Goal: Task Accomplishment & Management: Use online tool/utility

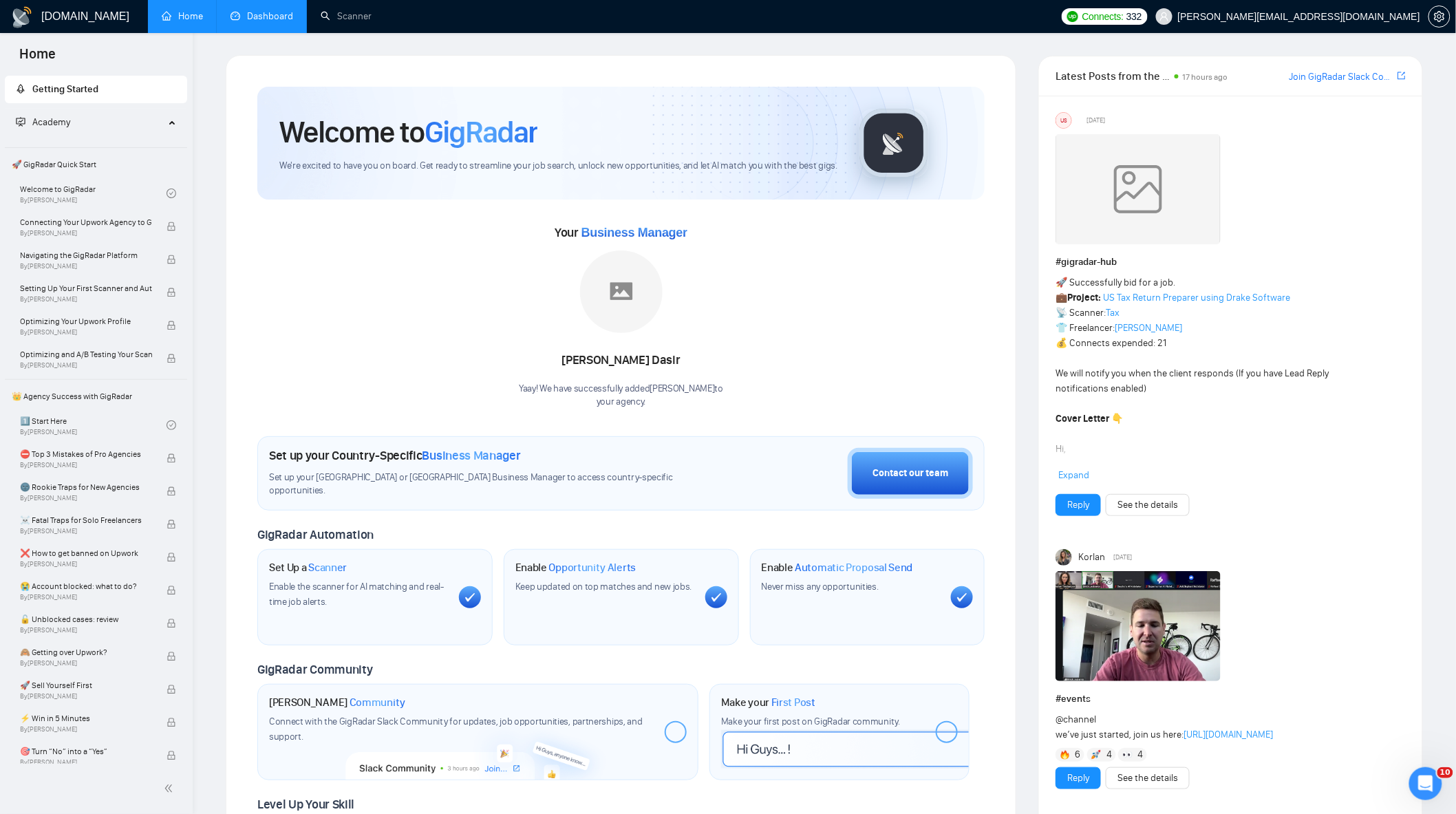
click at [283, 10] on link "Dashboard" at bounding box center [262, 16] width 63 height 12
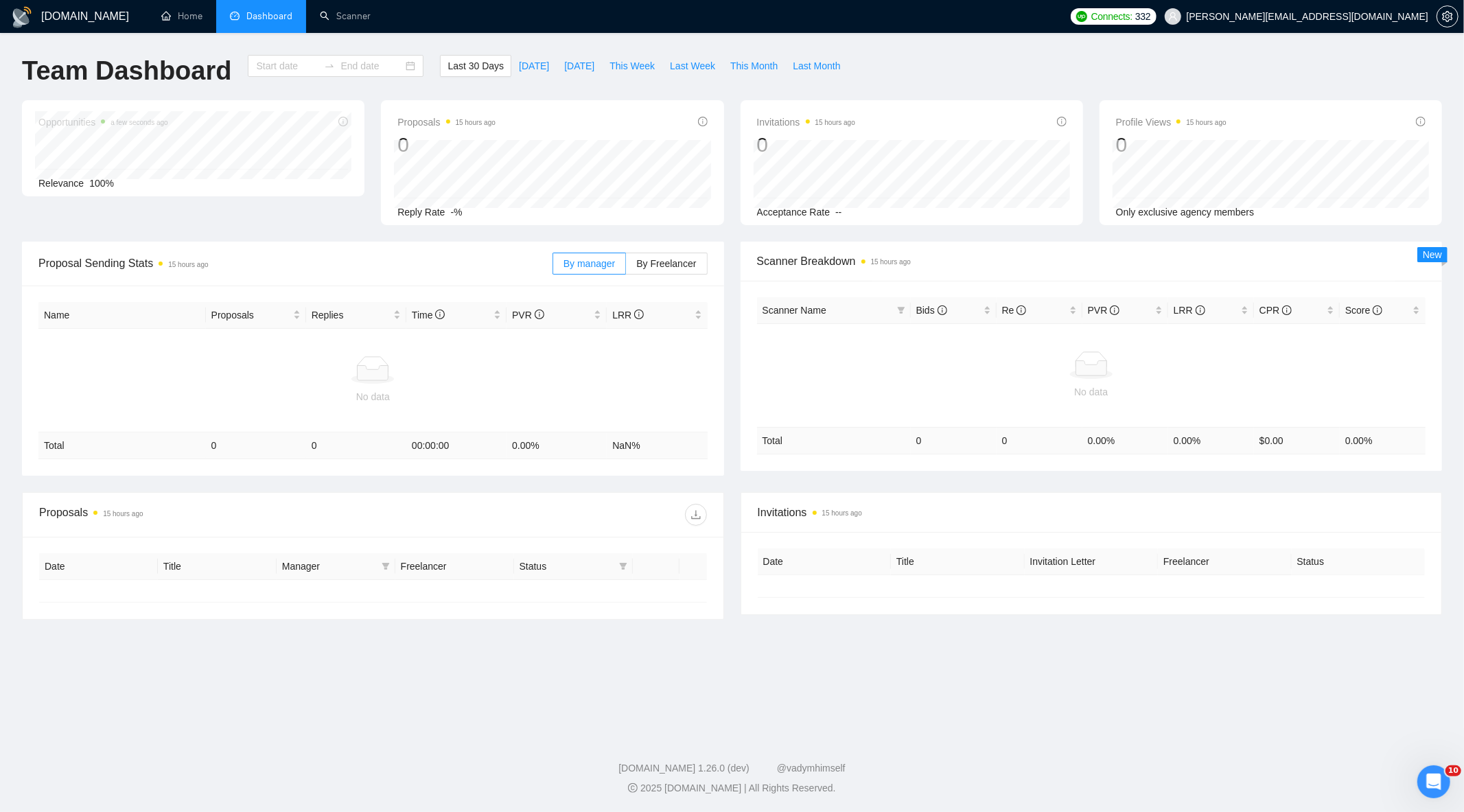
type input "[DATE]"
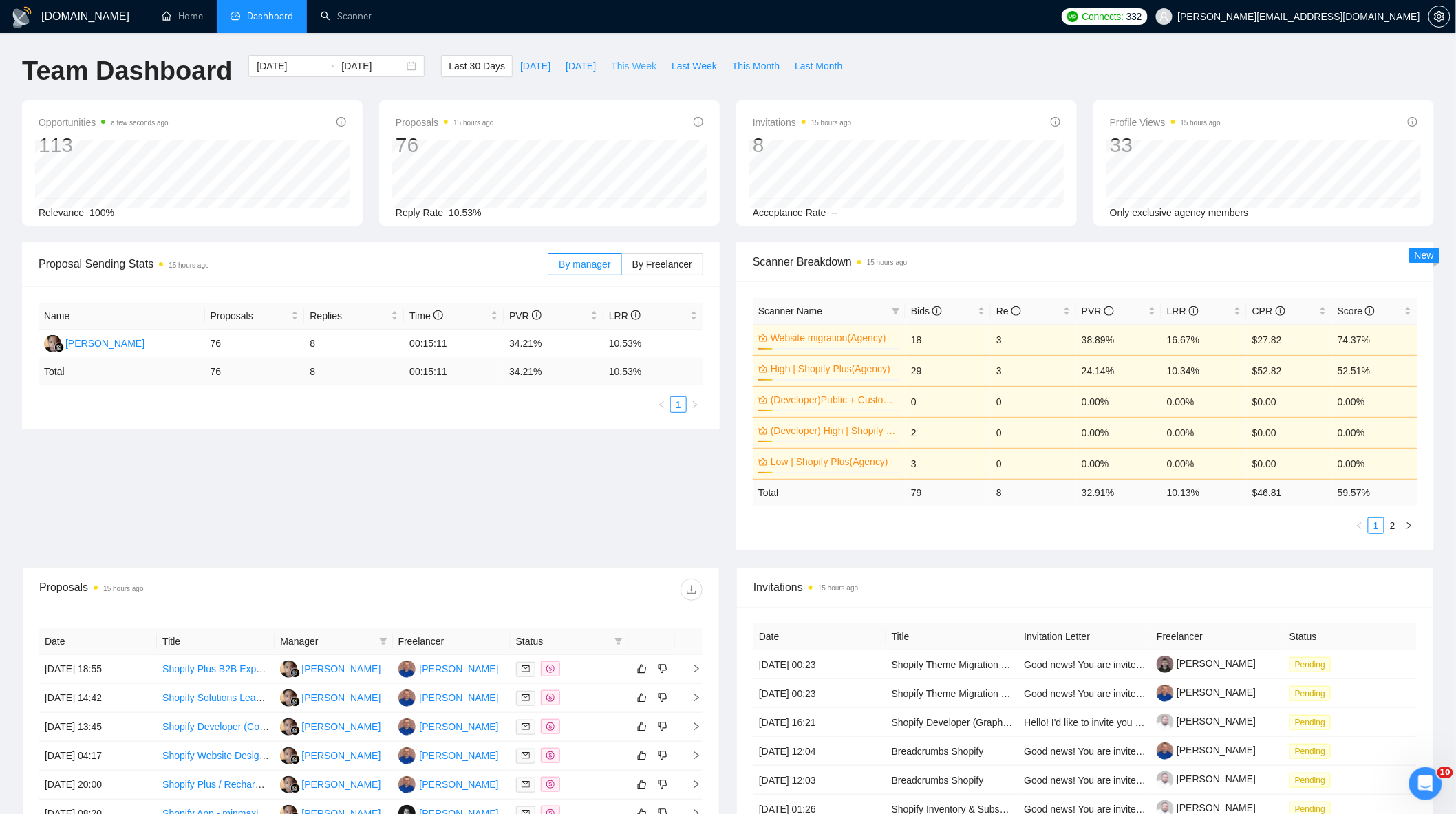
click at [627, 67] on span "This Week" at bounding box center [633, 66] width 45 height 15
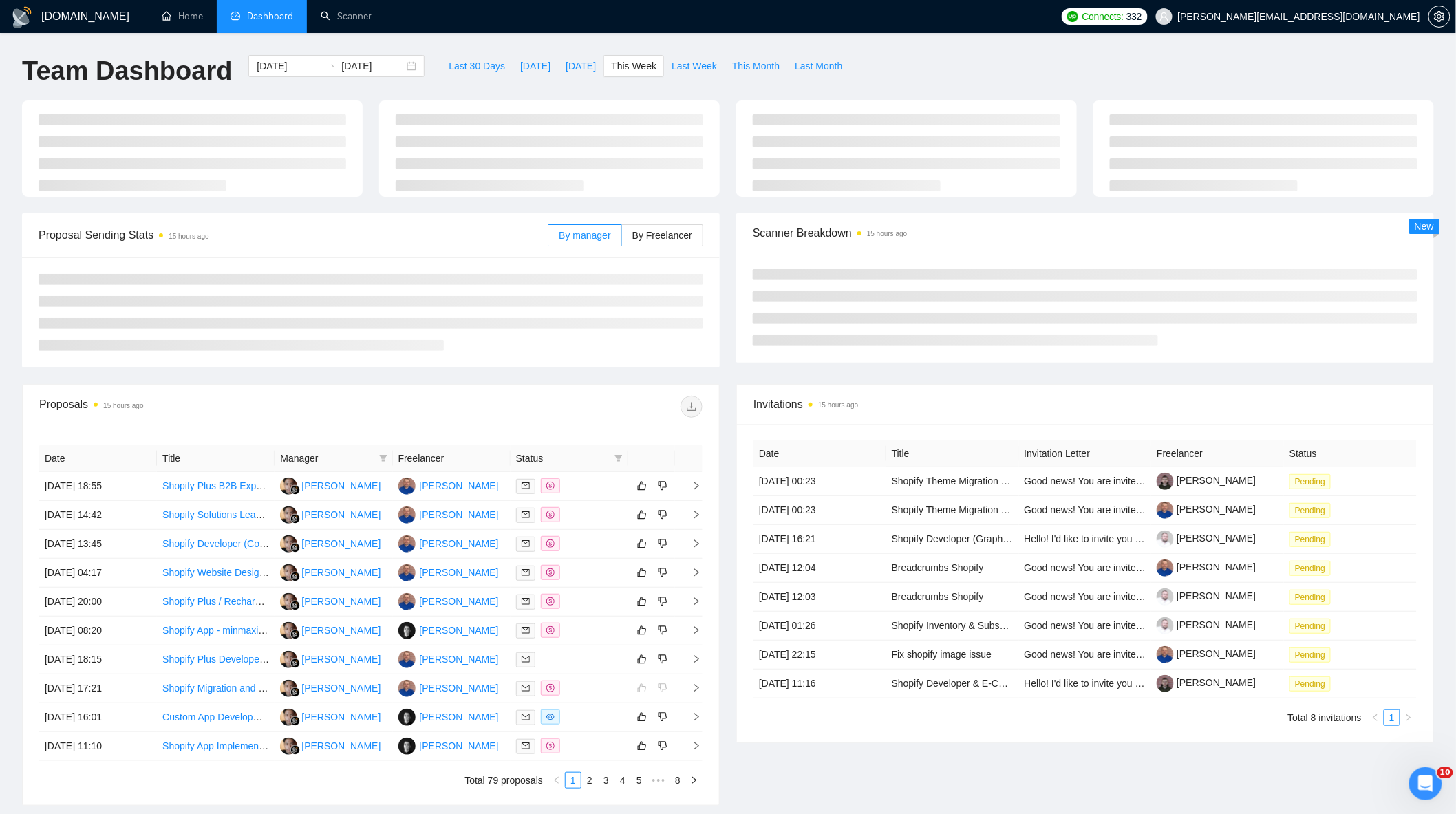
type input "[DATE]"
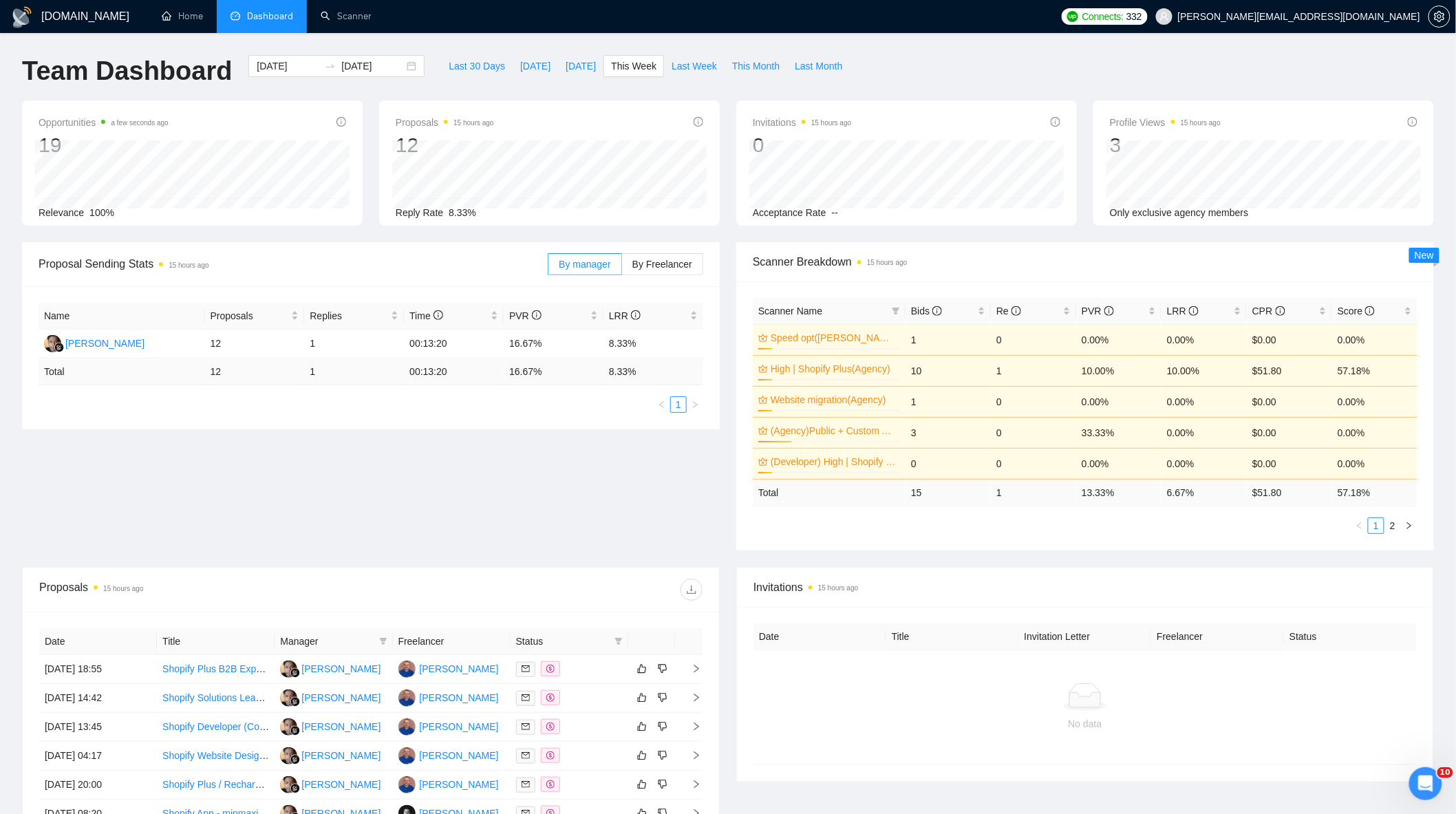
click at [666, 280] on div "By manager By Freelancer" at bounding box center [625, 264] width 156 height 44
click at [661, 271] on label "By Freelancer" at bounding box center [663, 264] width 82 height 22
click at [622, 268] on input "By Freelancer" at bounding box center [622, 268] width 0 height 0
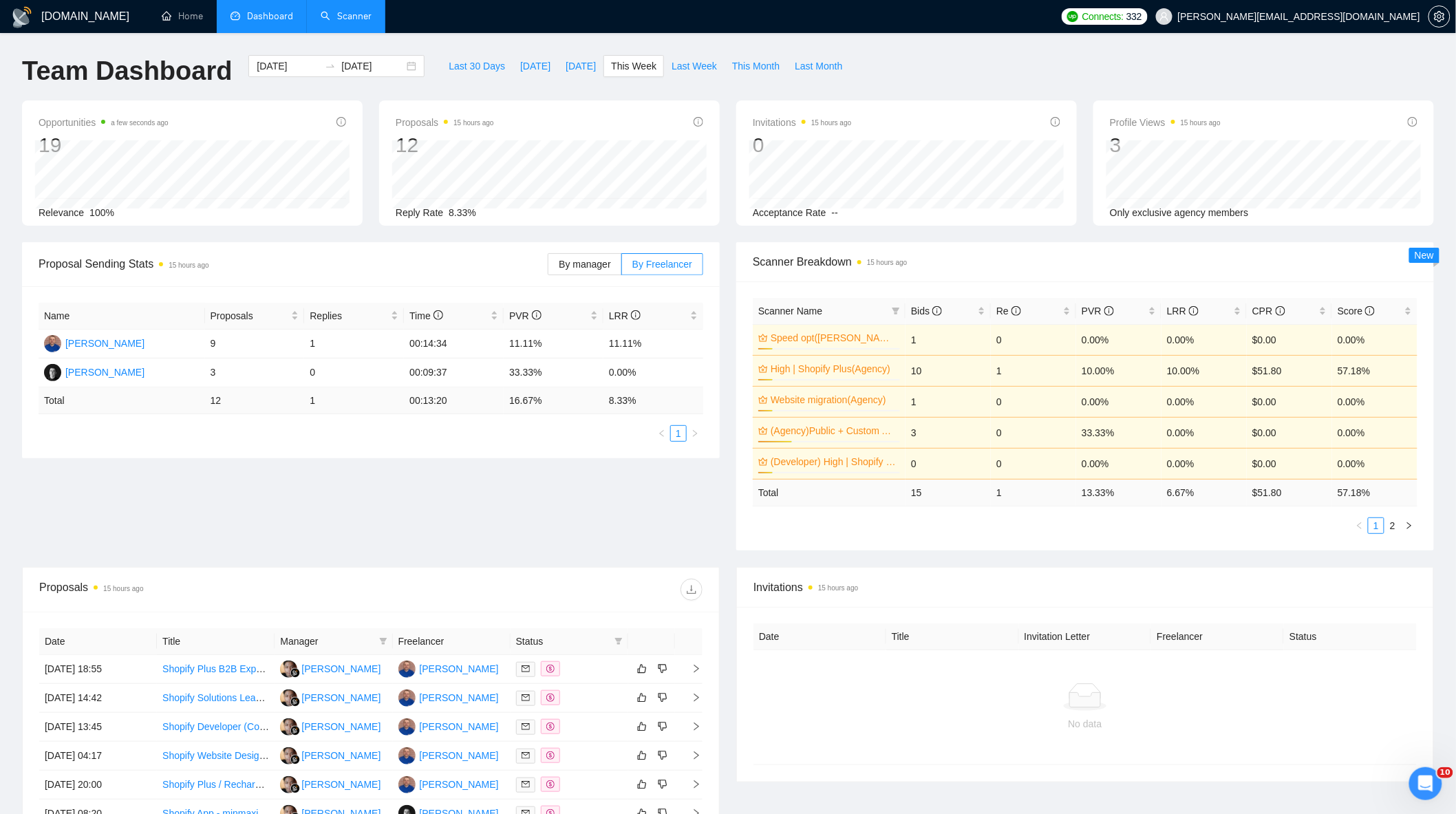
click at [345, 10] on link "Scanner" at bounding box center [346, 16] width 51 height 12
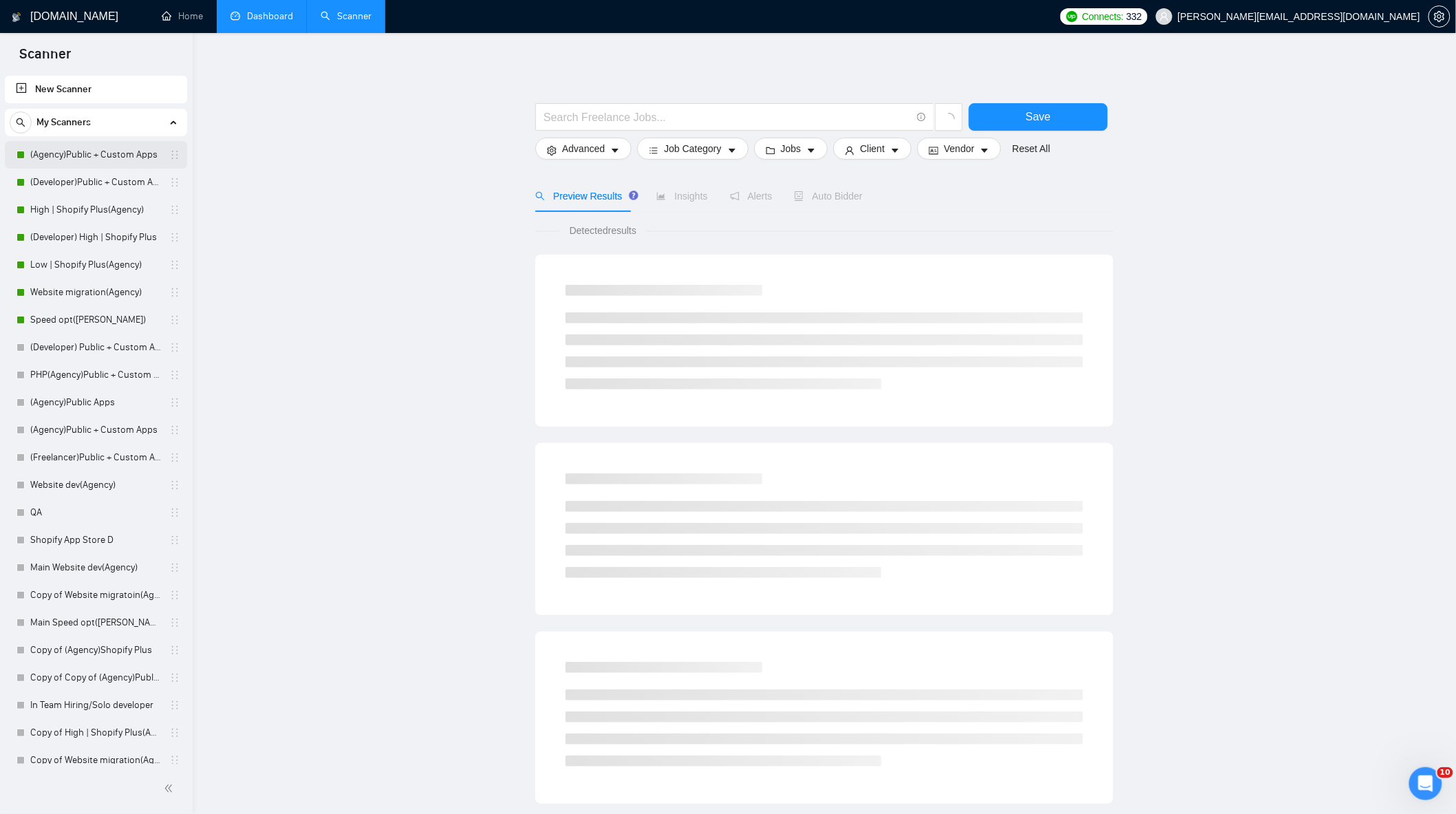
click at [93, 155] on link "(Agency)Public + Custom Apps" at bounding box center [96, 155] width 131 height 27
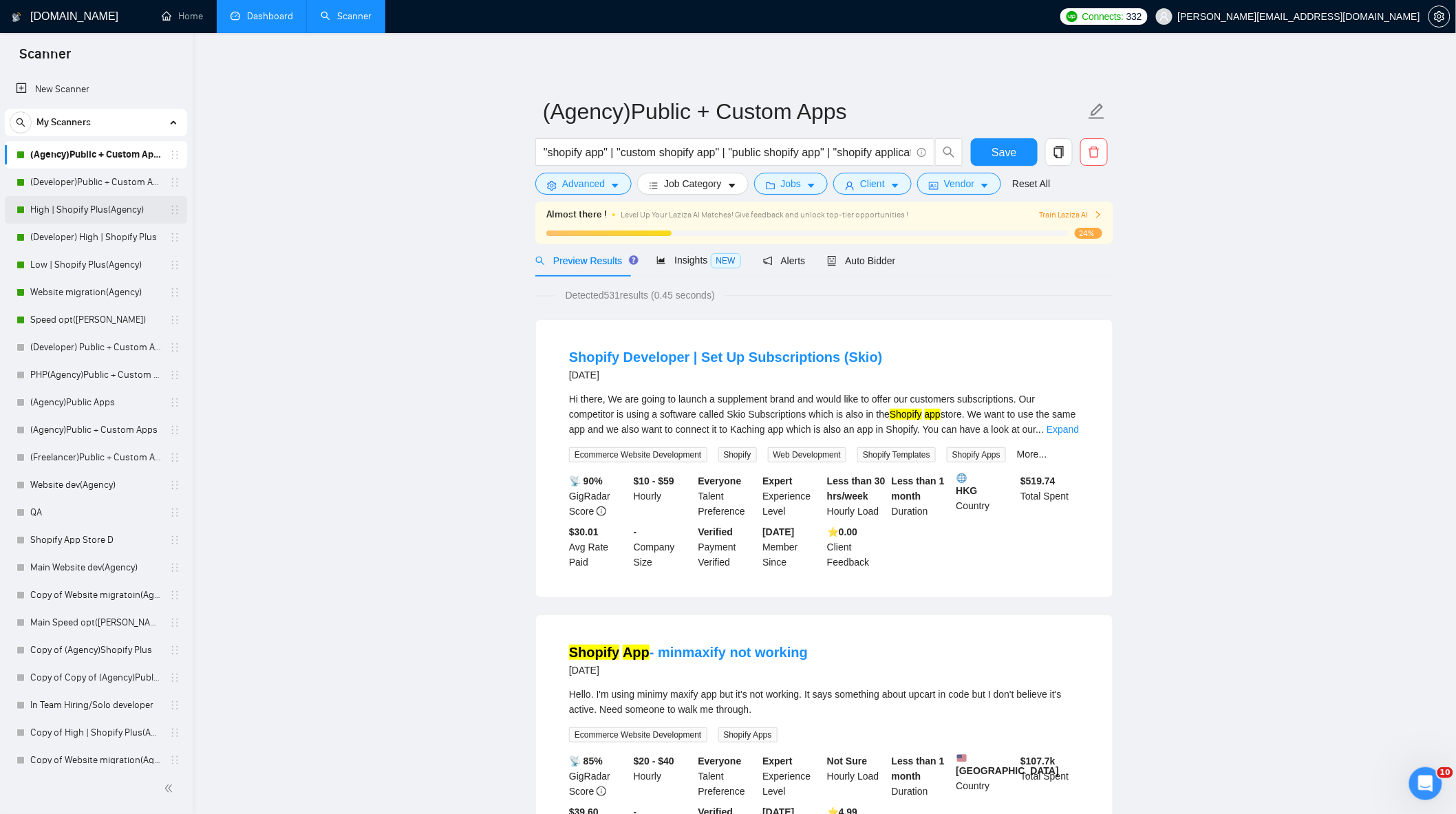
click at [81, 215] on link "High | Shopify Plus(Agency)" at bounding box center [96, 210] width 131 height 27
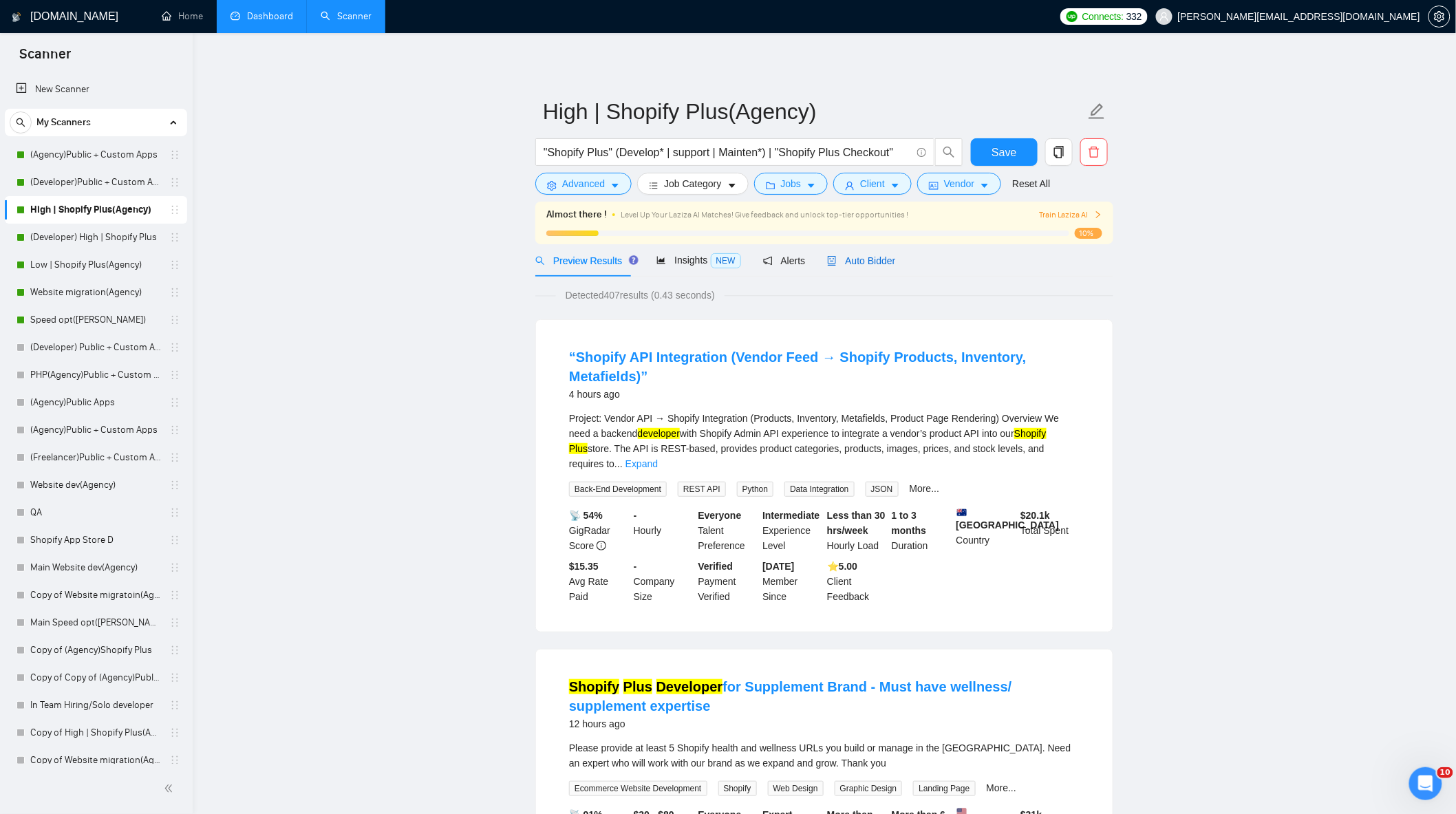
click at [875, 262] on span "Auto Bidder" at bounding box center [861, 260] width 68 height 11
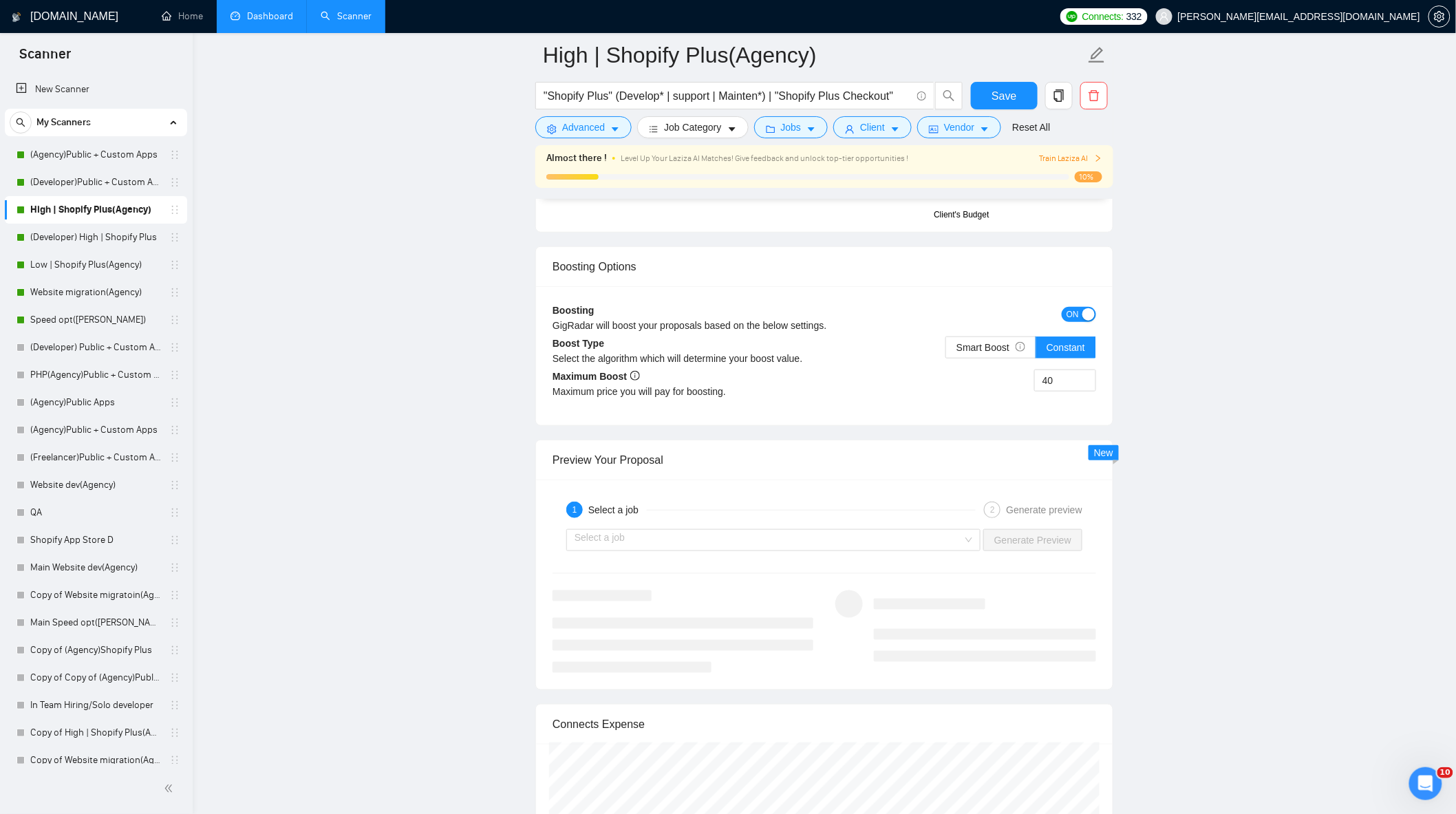
scroll to position [2674, 0]
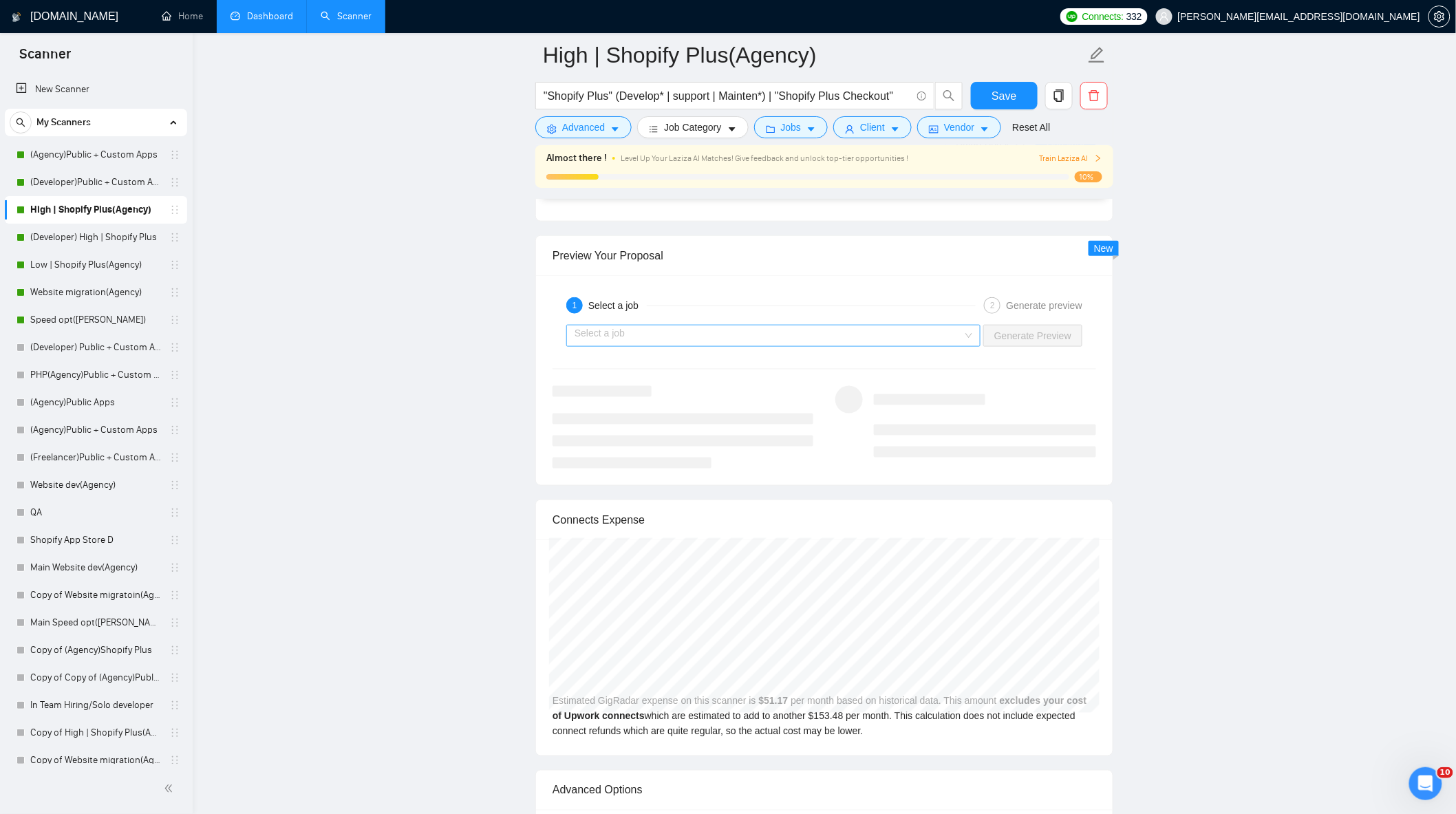
click at [913, 346] on input "search" at bounding box center [768, 336] width 388 height 20
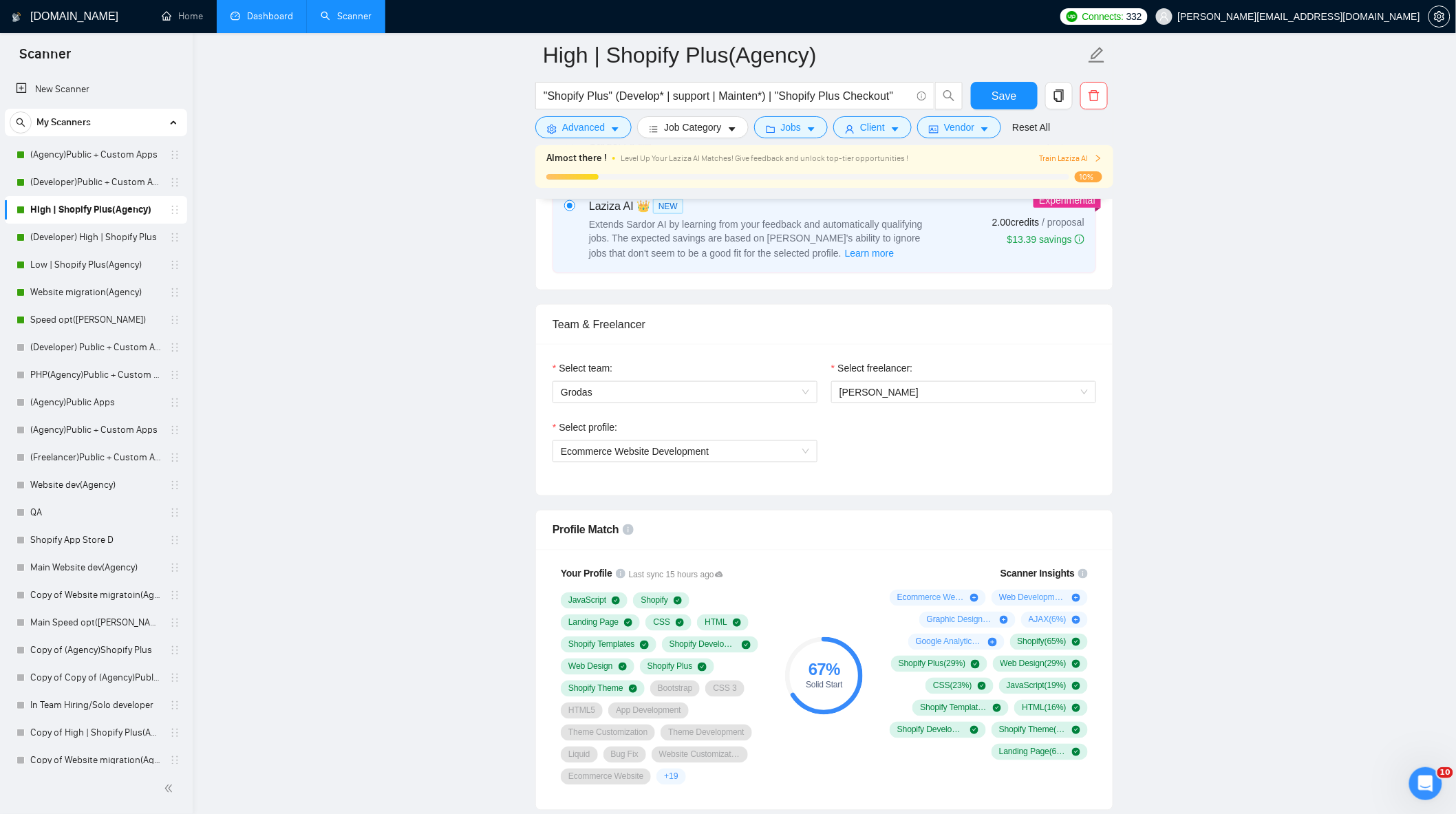
scroll to position [382, 0]
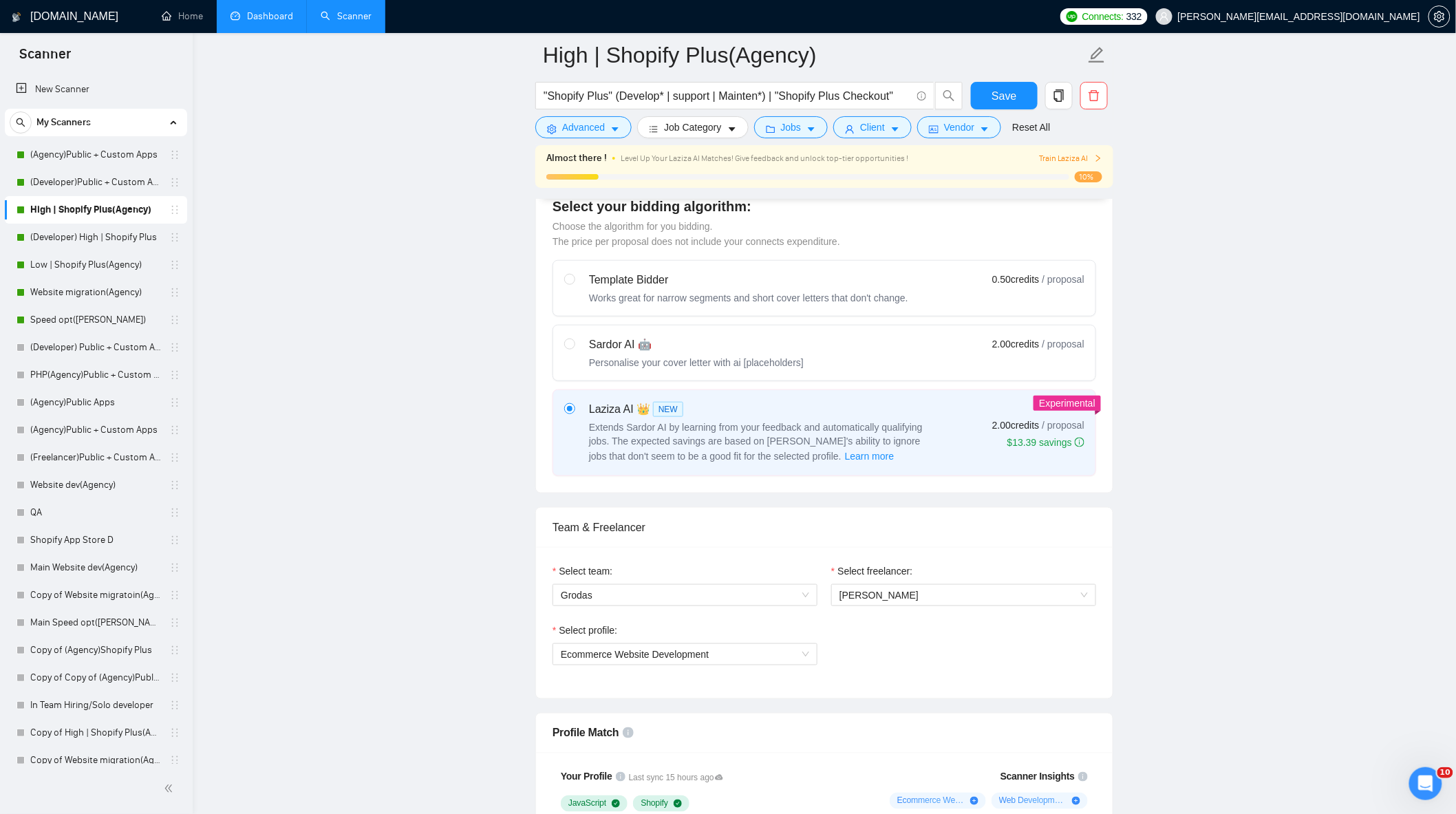
click at [233, 17] on link "Dashboard" at bounding box center [262, 16] width 63 height 12
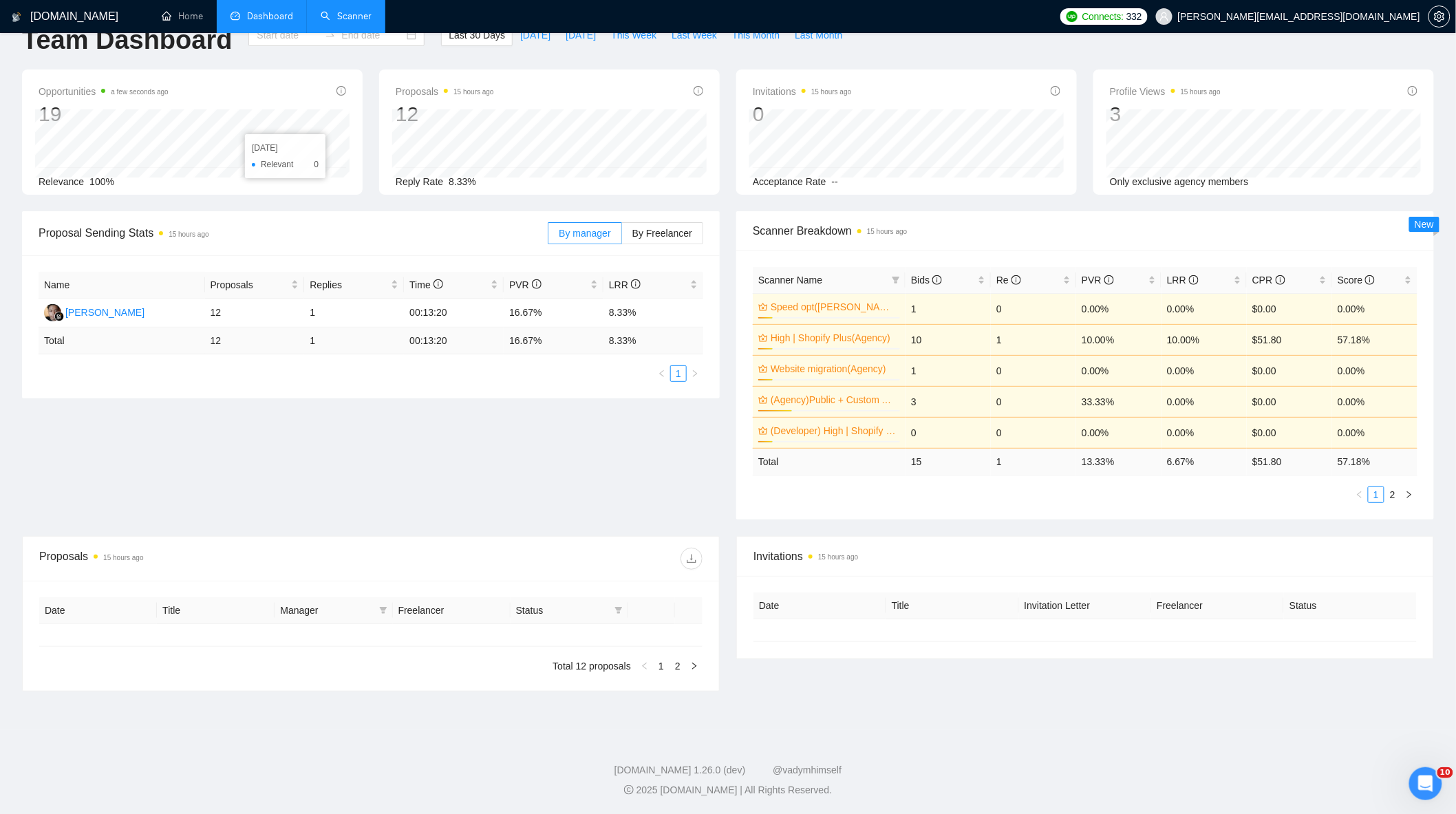
type input "[DATE]"
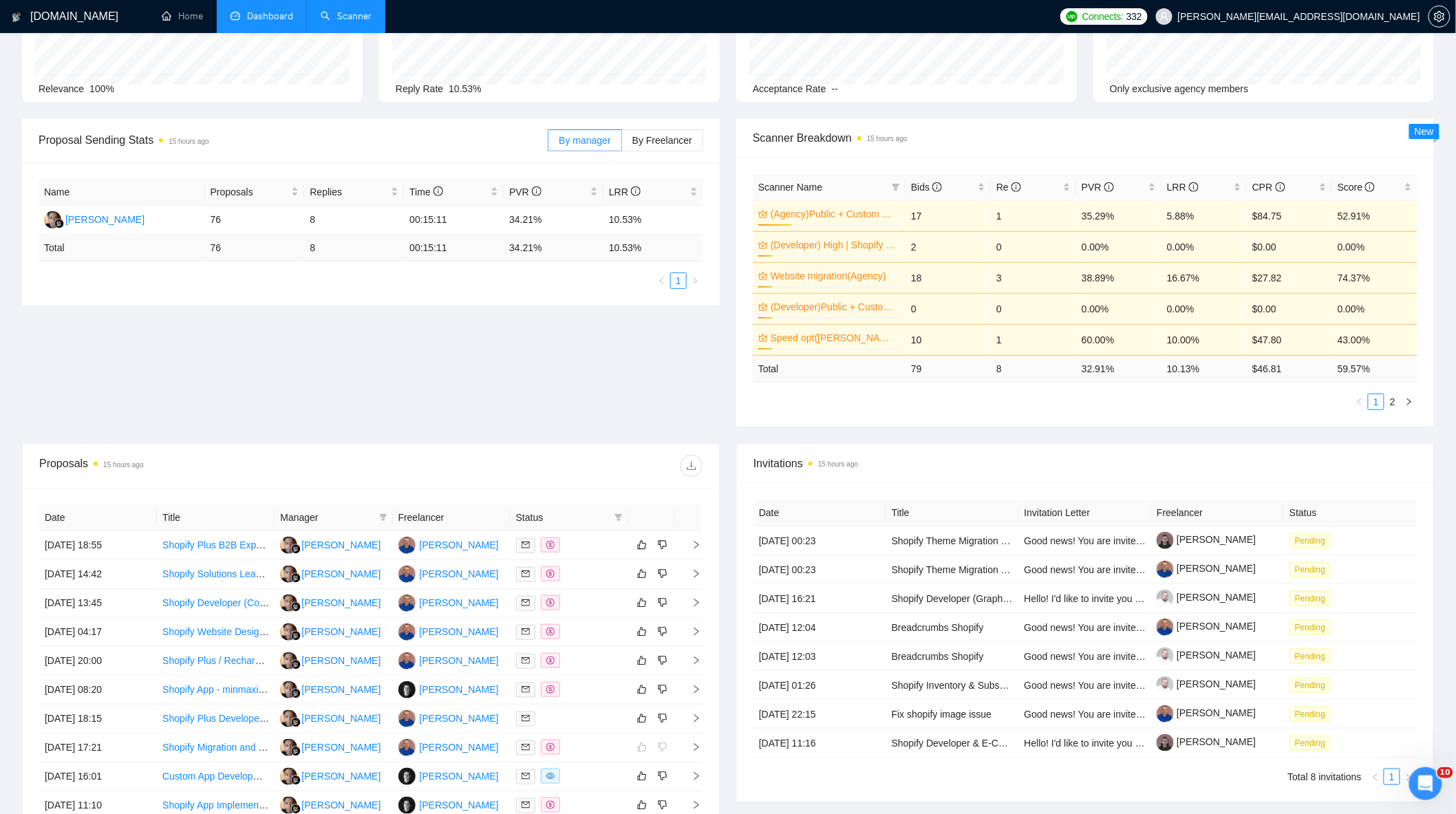
scroll to position [260, 0]
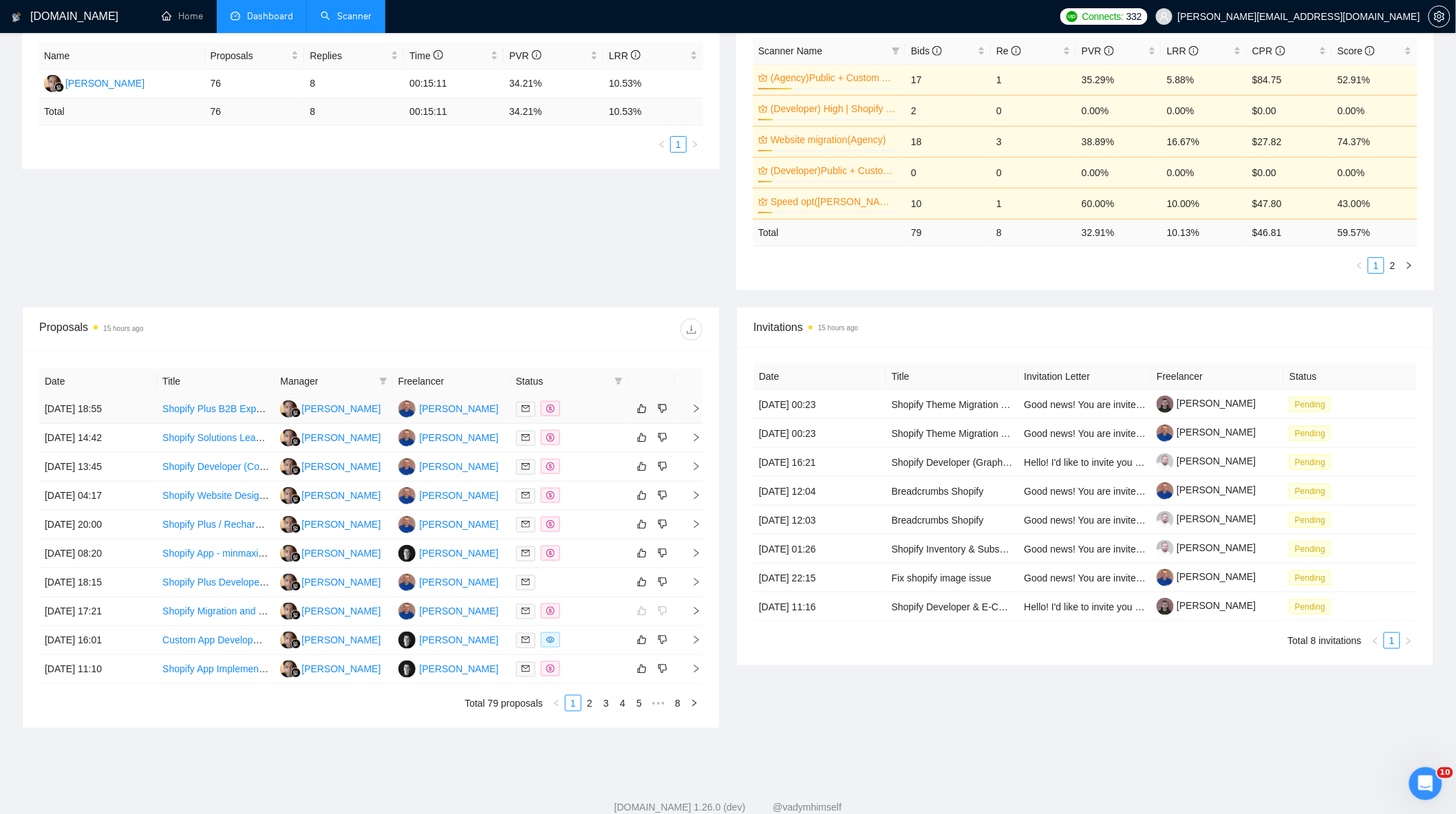
click at [579, 411] on div at bounding box center [569, 409] width 106 height 16
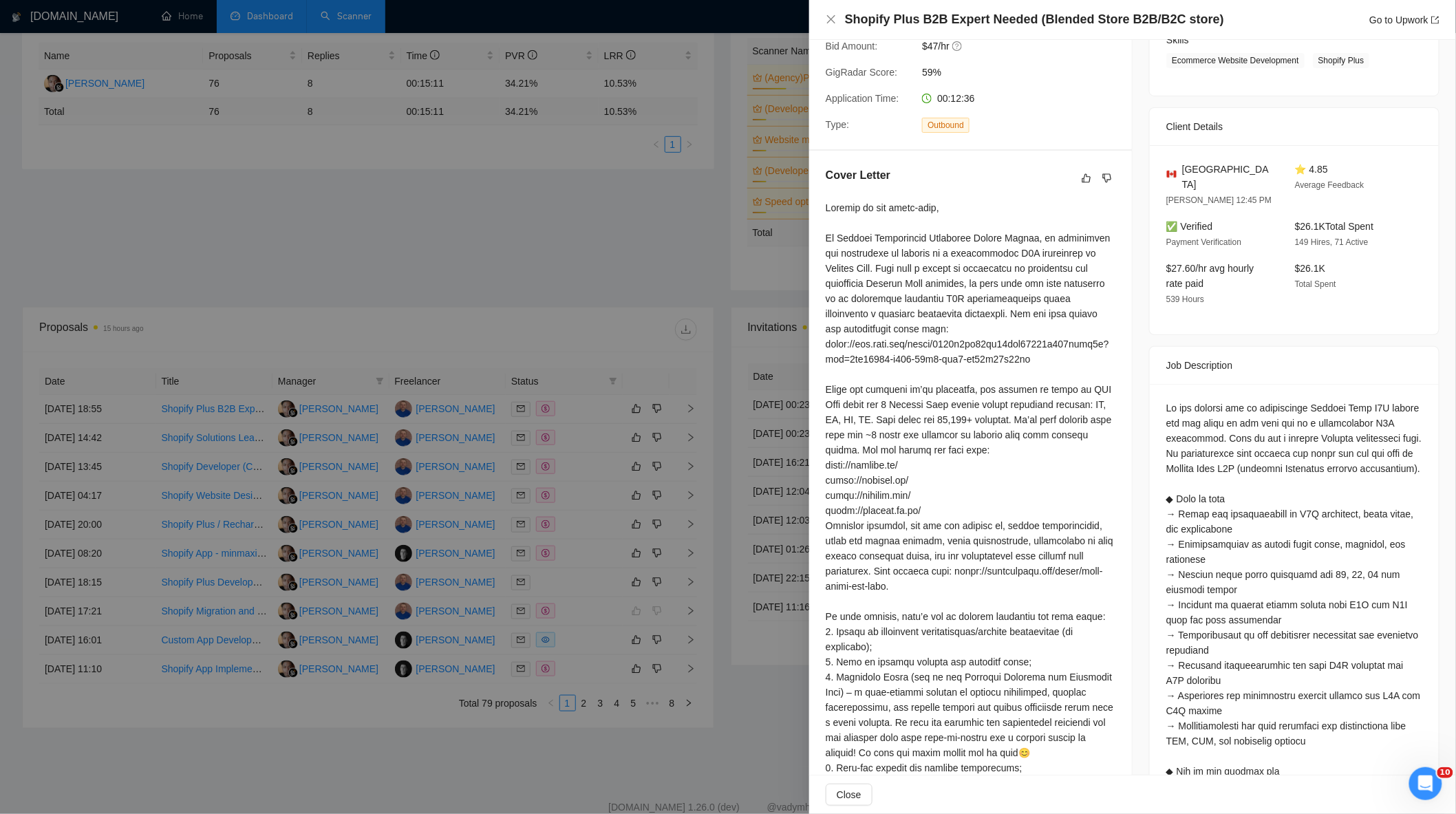
scroll to position [122, 0]
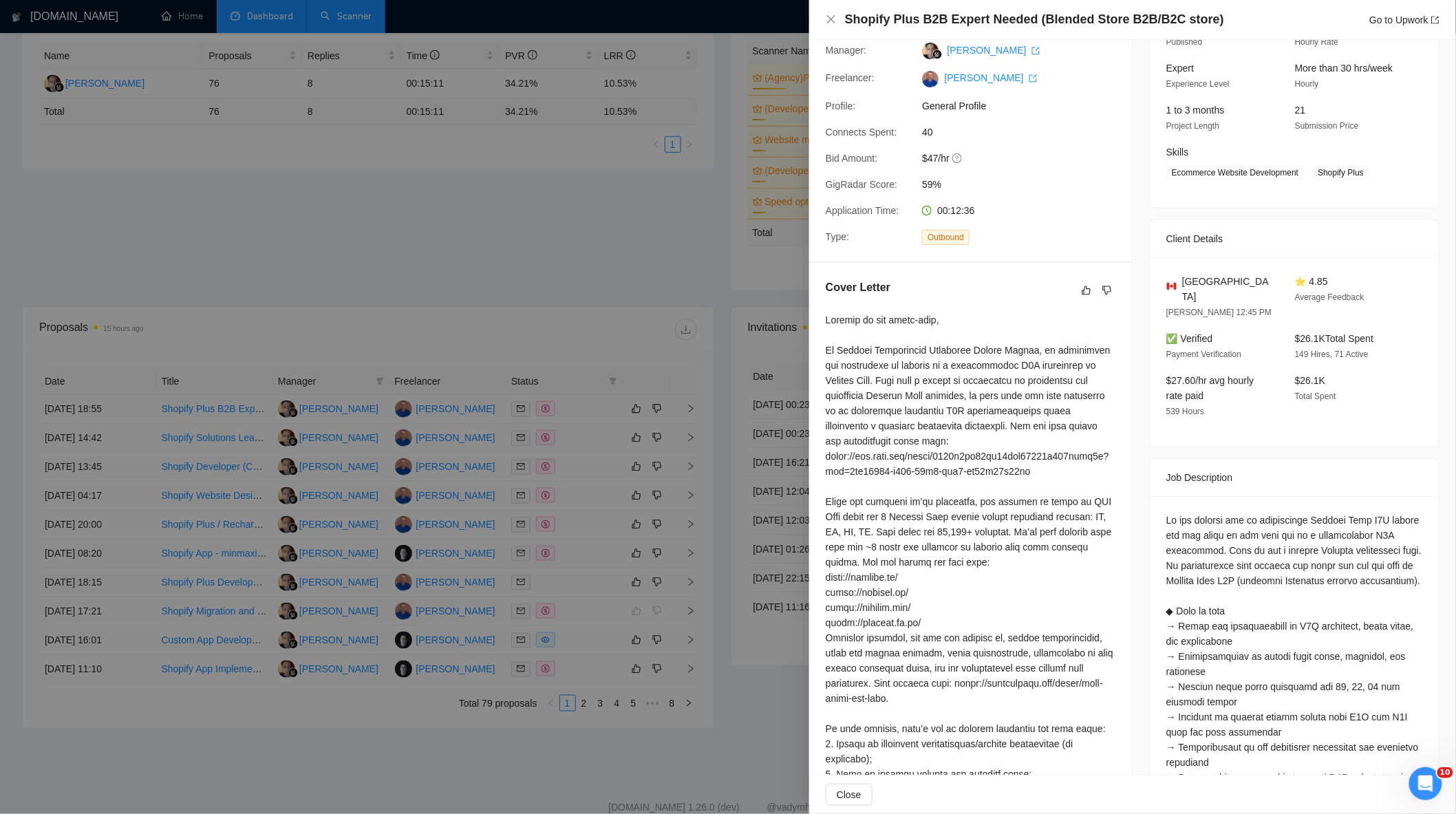
click at [621, 299] on div at bounding box center [728, 407] width 1456 height 814
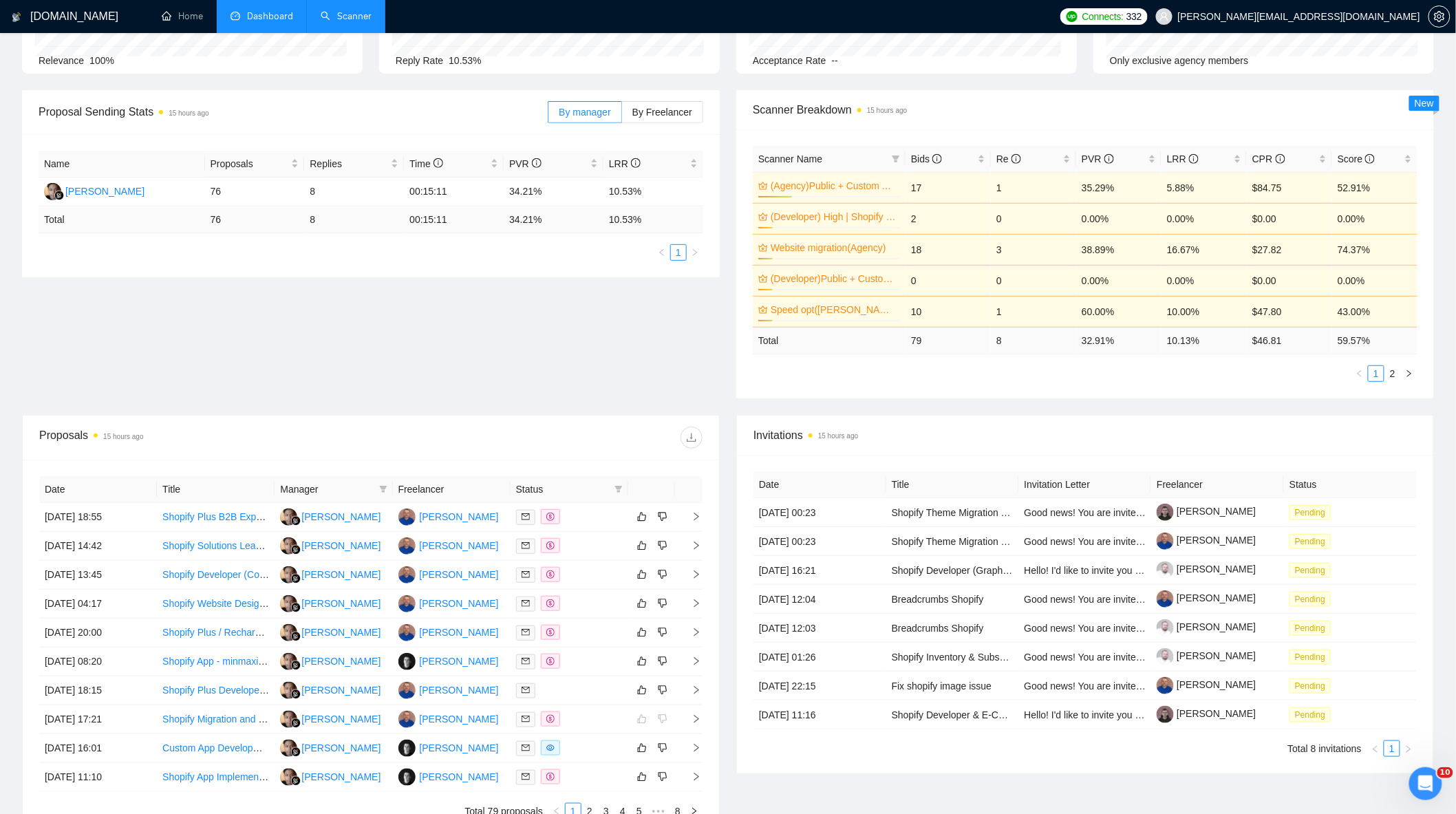
scroll to position [0, 0]
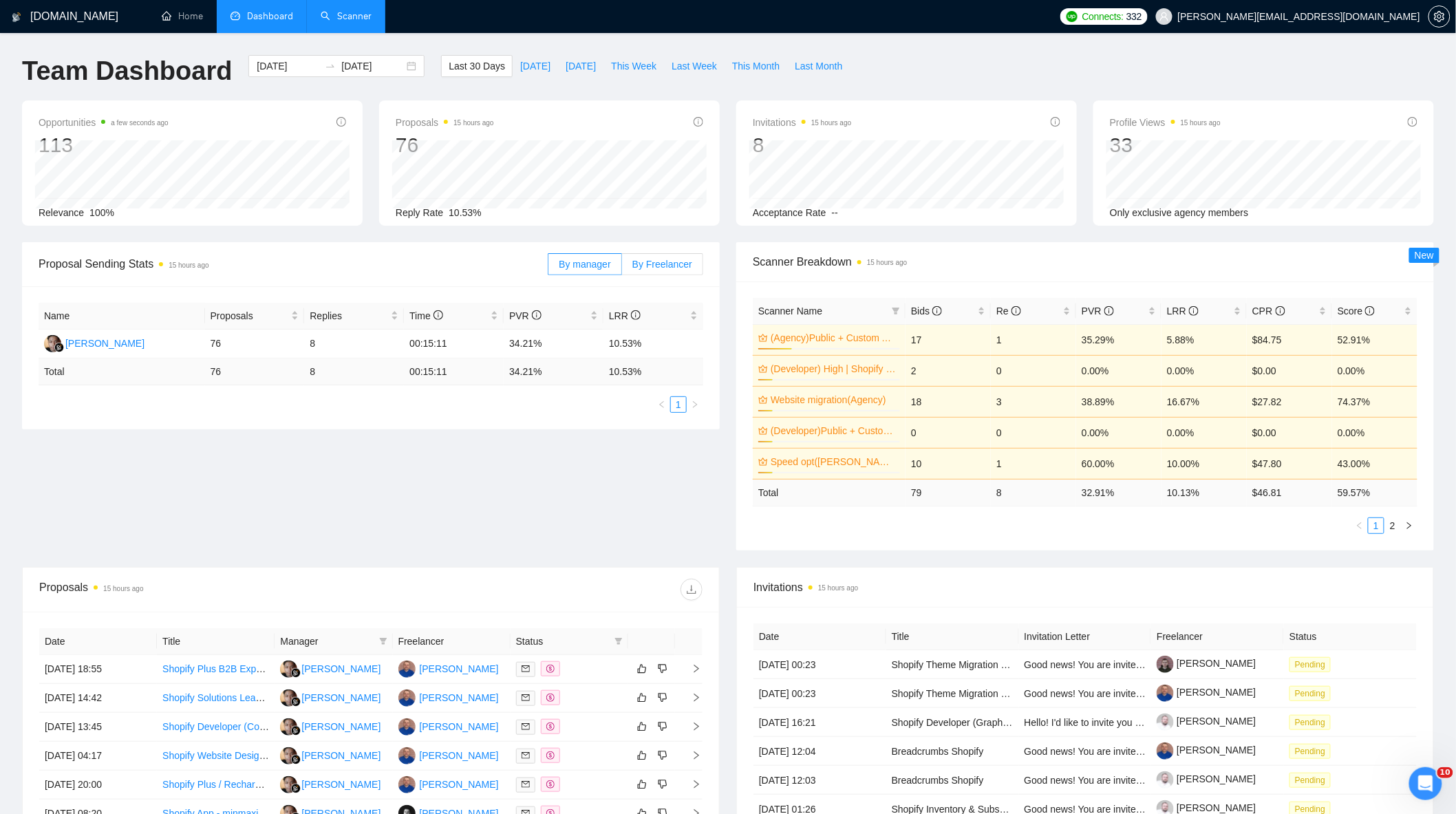
click at [634, 254] on label "By Freelancer" at bounding box center [663, 264] width 82 height 22
click at [622, 268] on input "By Freelancer" at bounding box center [622, 268] width 0 height 0
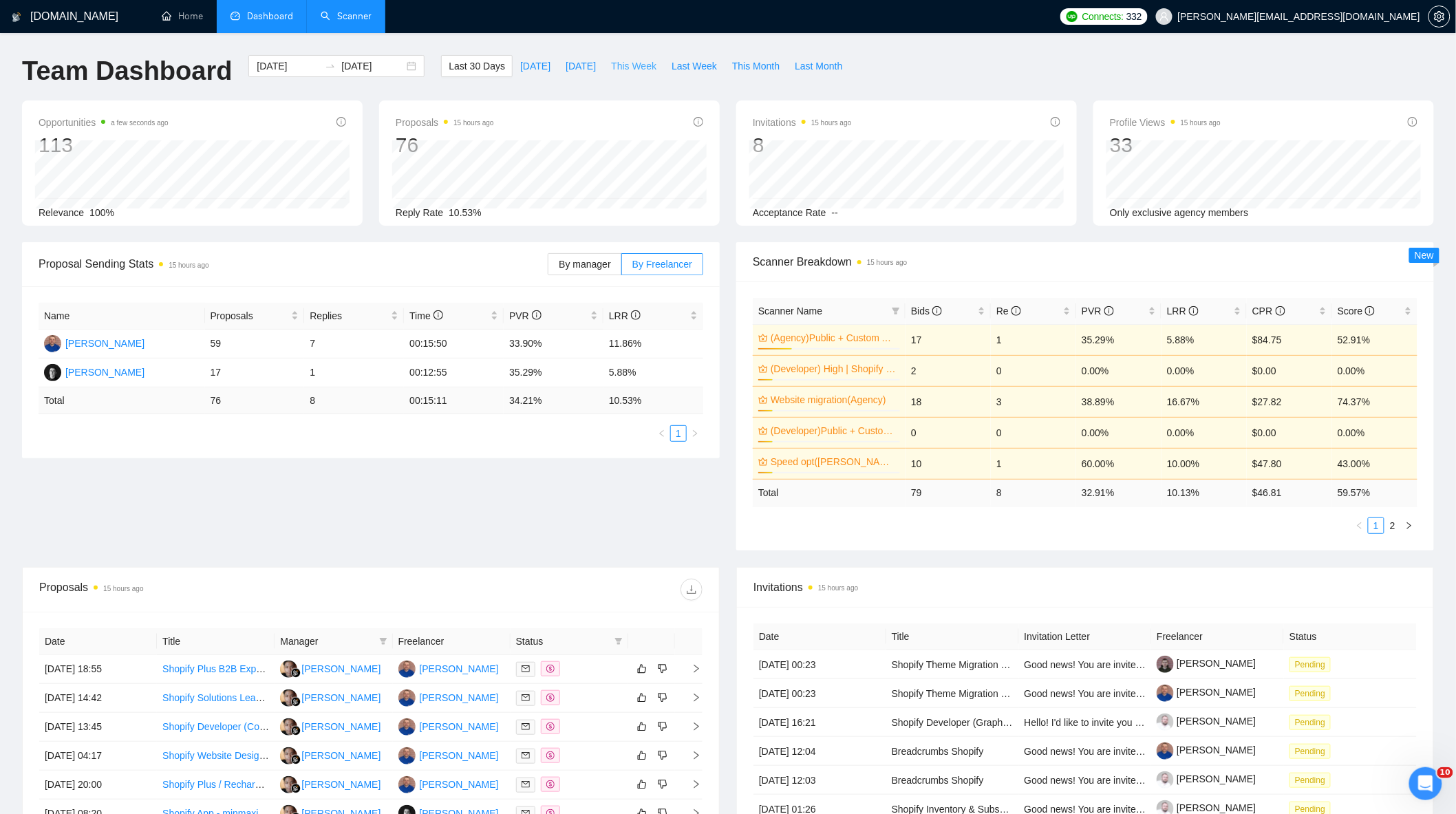
click at [611, 67] on span "This Week" at bounding box center [633, 66] width 45 height 15
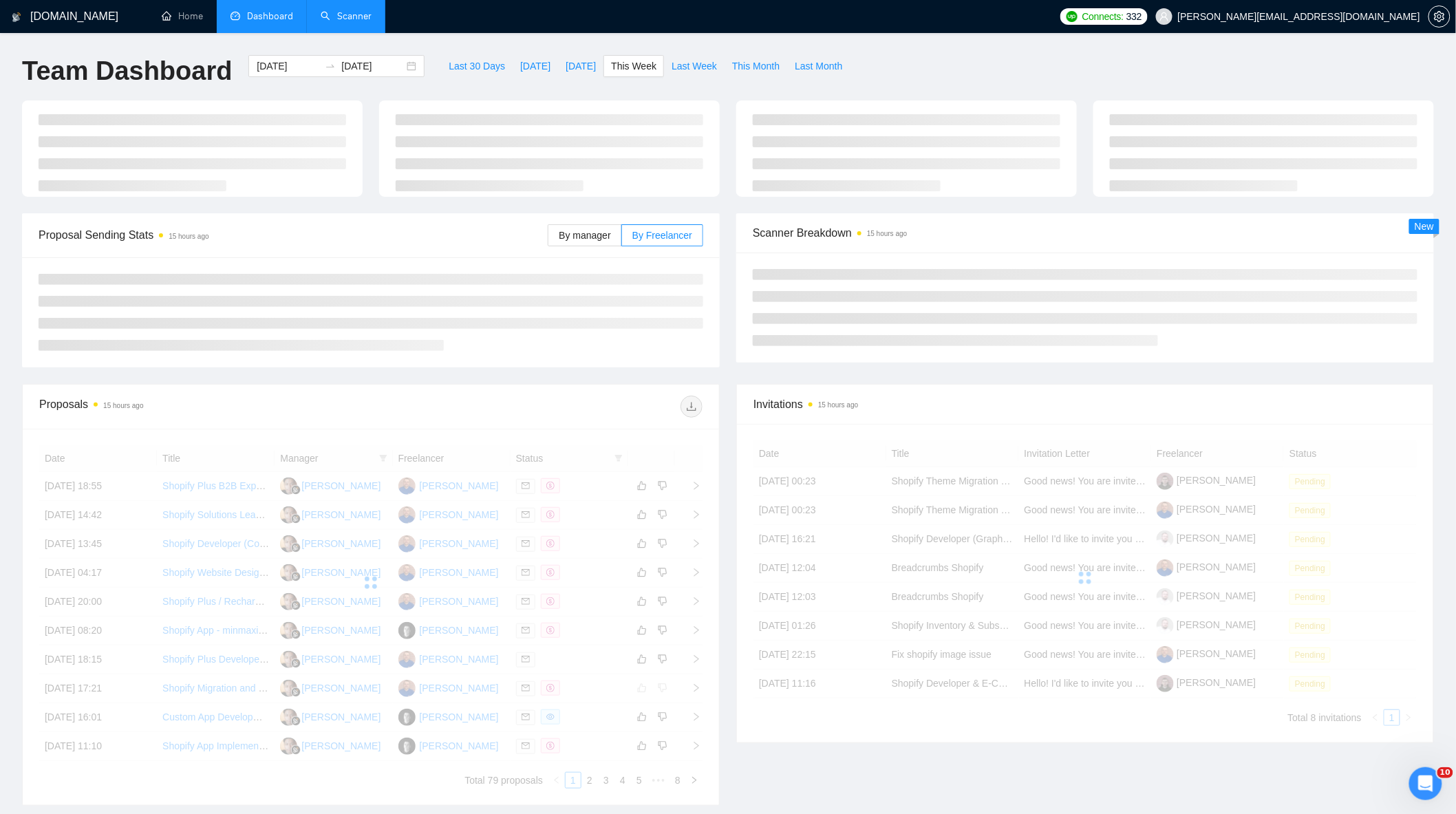
type input "[DATE]"
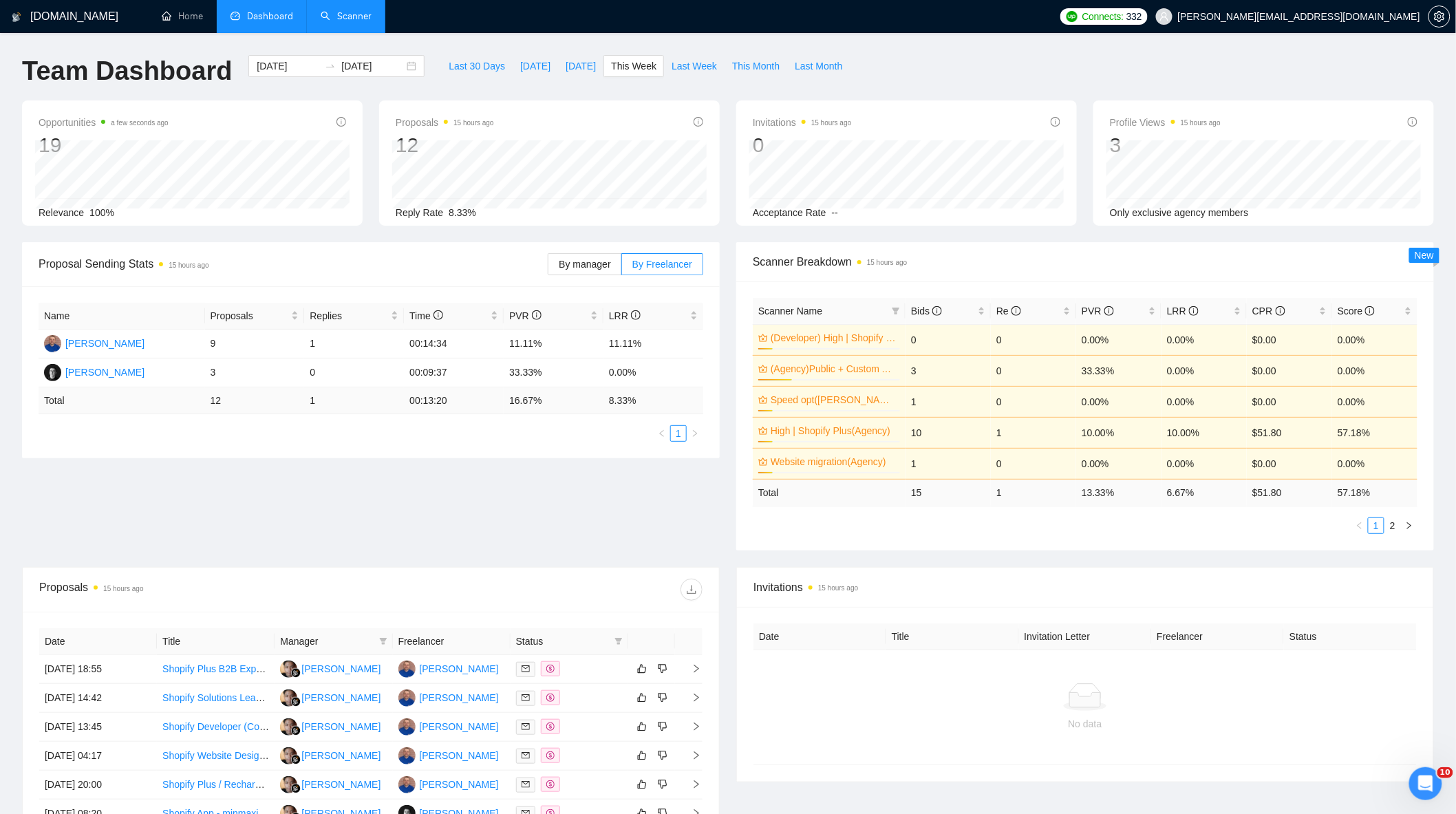
click at [369, 22] on link "Scanner" at bounding box center [346, 16] width 51 height 12
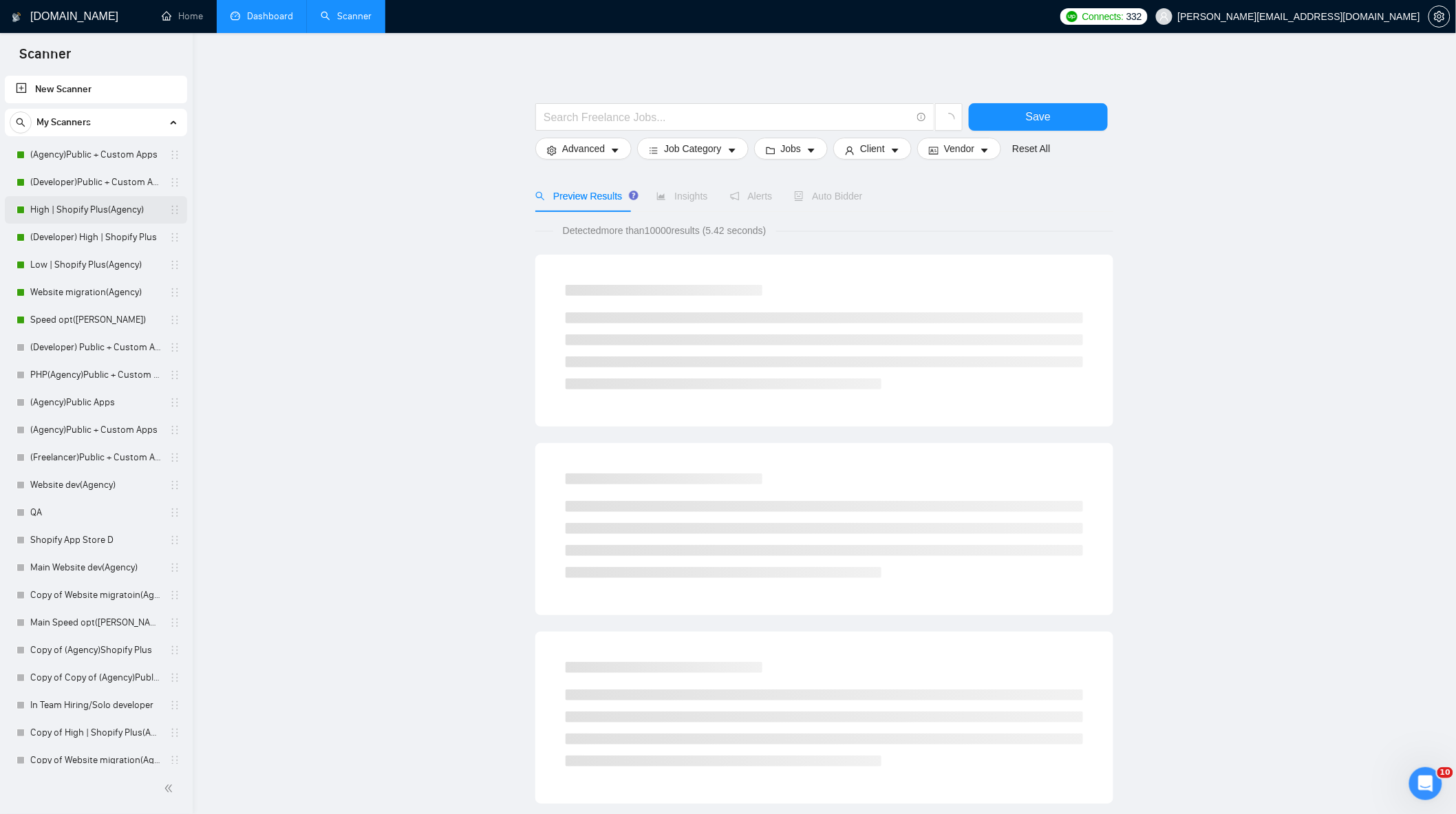
click at [86, 213] on link "High | Shopify Plus(Agency)" at bounding box center [96, 210] width 131 height 27
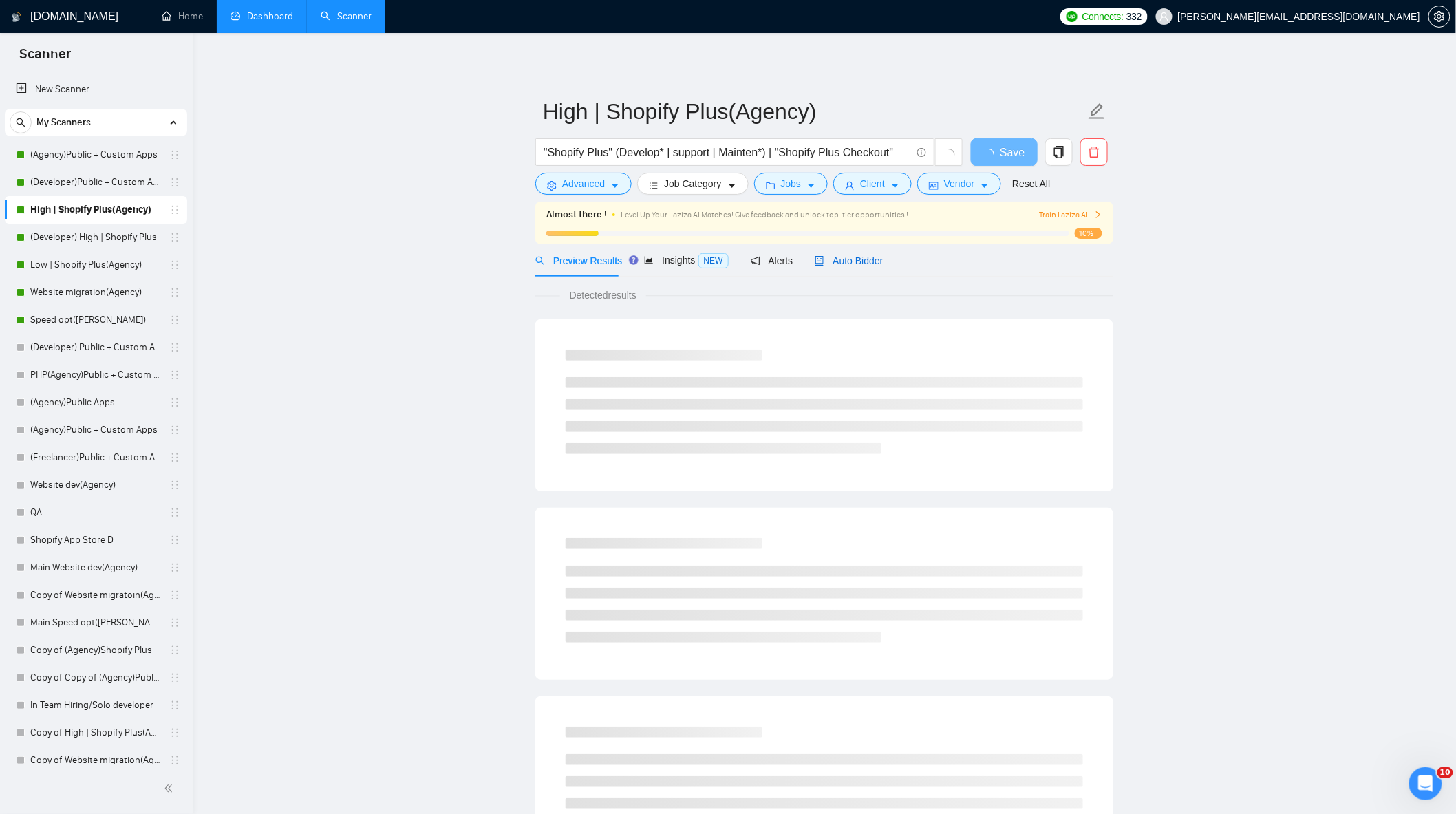
click at [847, 266] on span "Auto Bidder" at bounding box center [848, 260] width 68 height 11
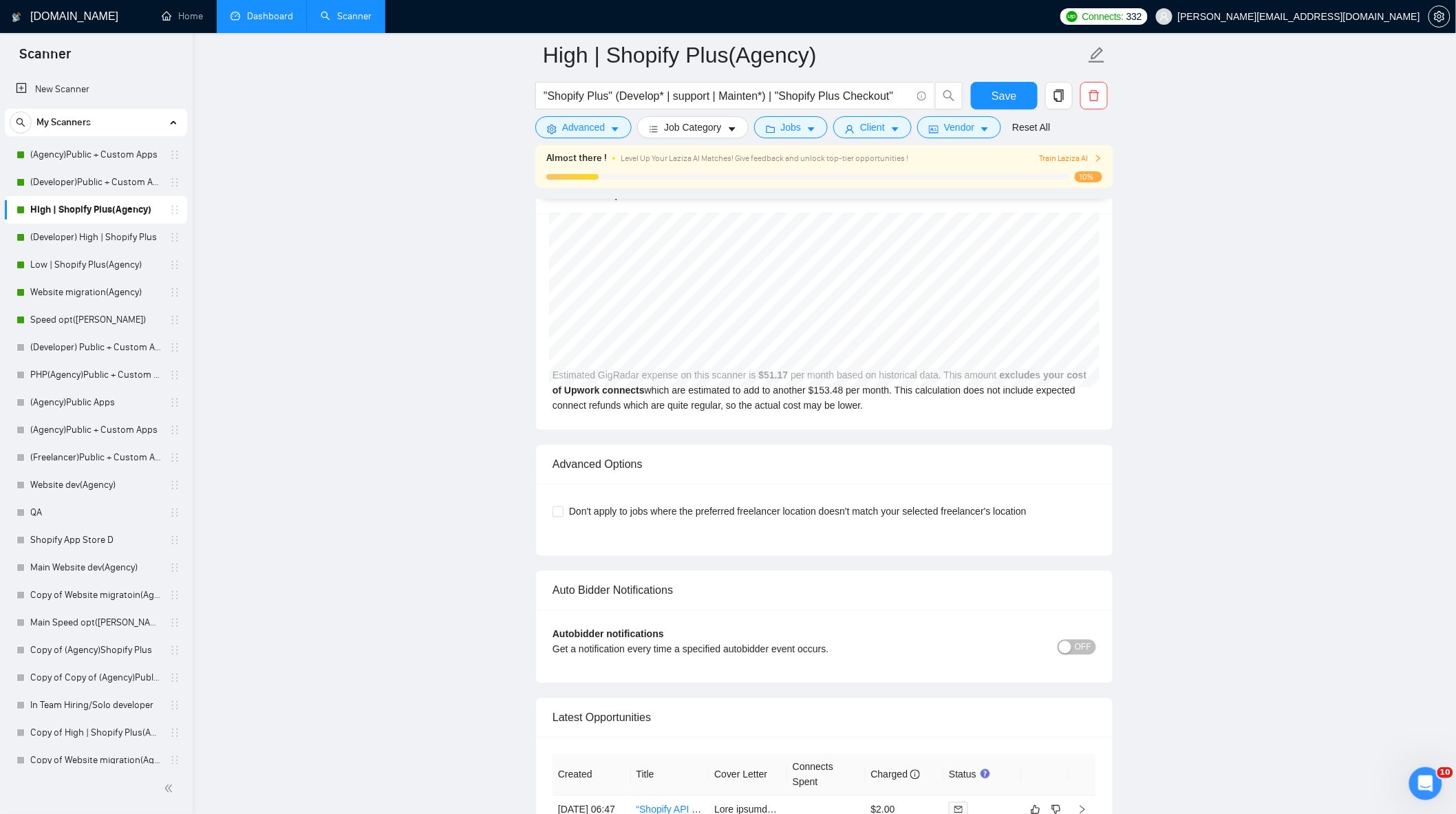
scroll to position [3522, 0]
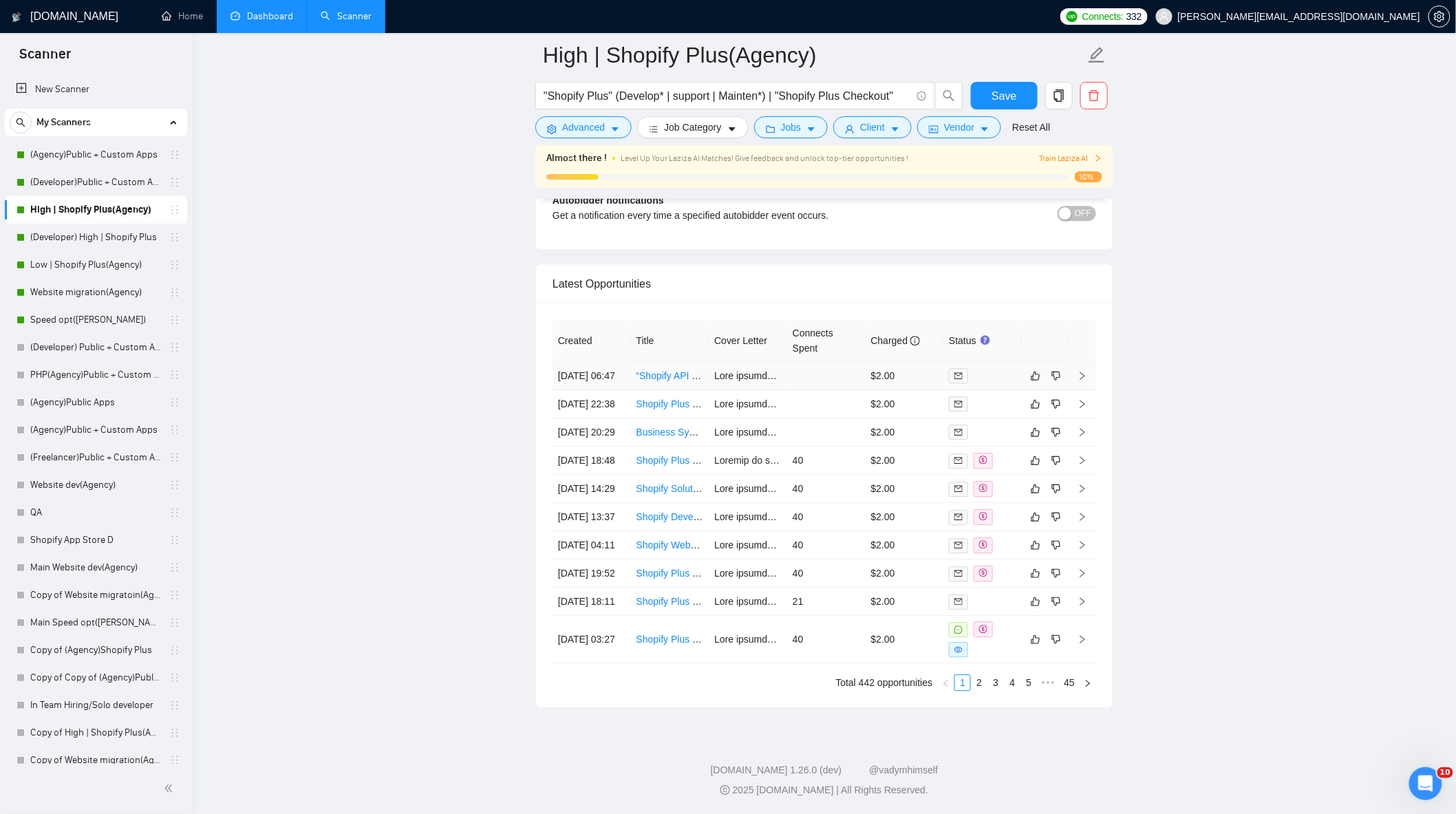
click at [989, 368] on div at bounding box center [982, 376] width 67 height 15
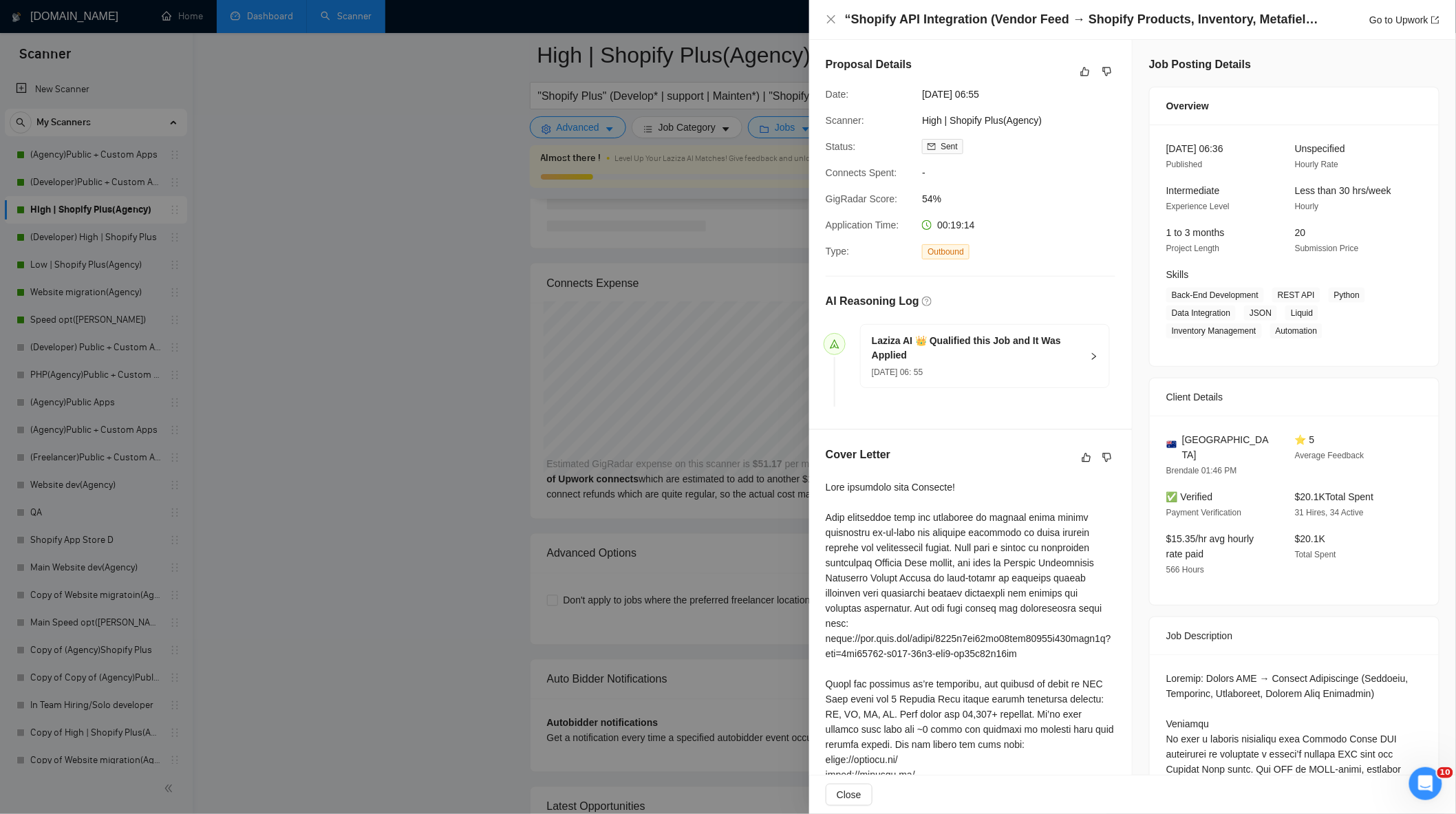
click at [638, 331] on div at bounding box center [728, 407] width 1456 height 814
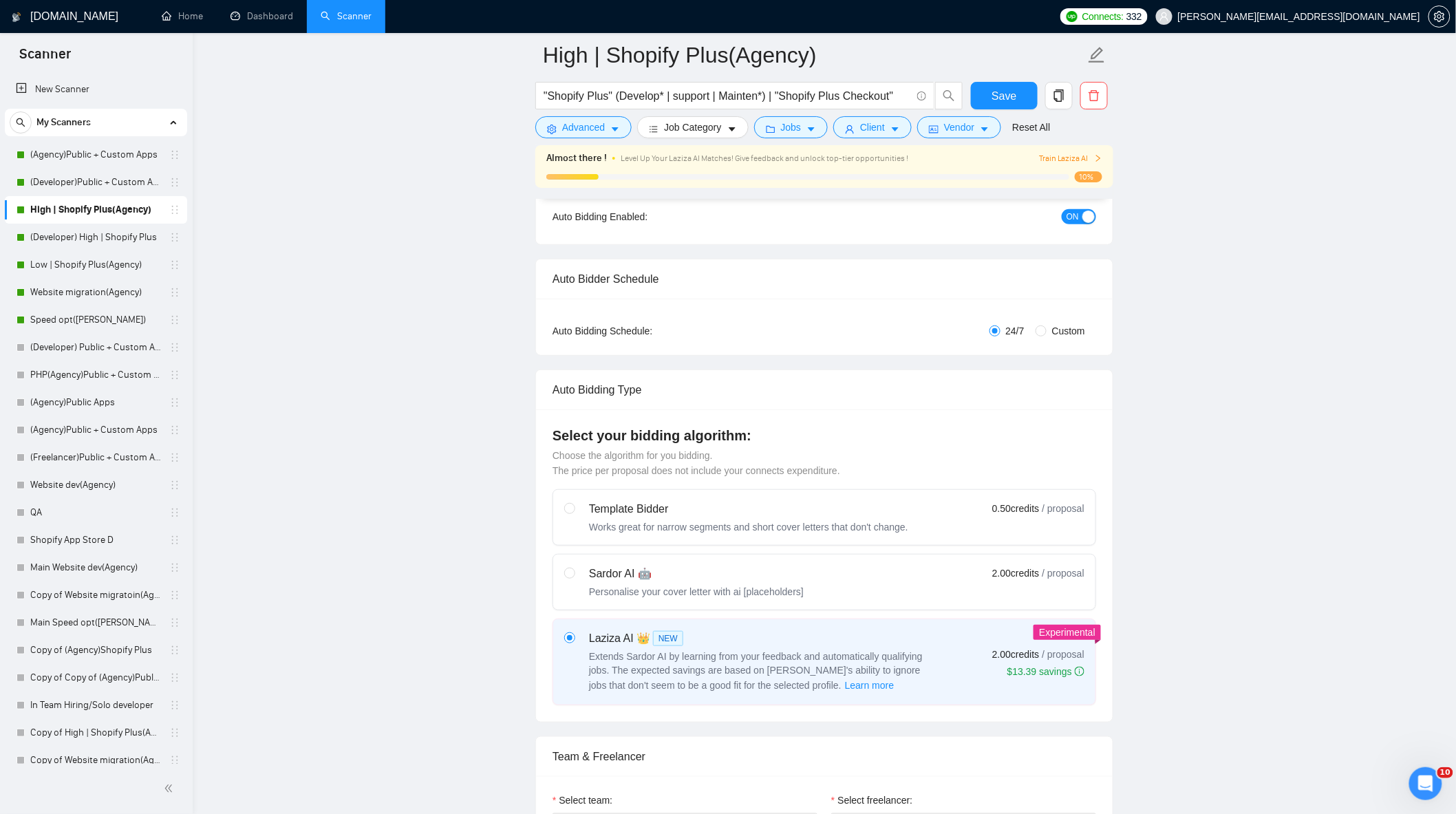
drag, startPoint x: 107, startPoint y: 478, endPoint x: 452, endPoint y: 432, distance: 348.1
click at [107, 478] on link "Website dev(Agency)" at bounding box center [96, 484] width 131 height 27
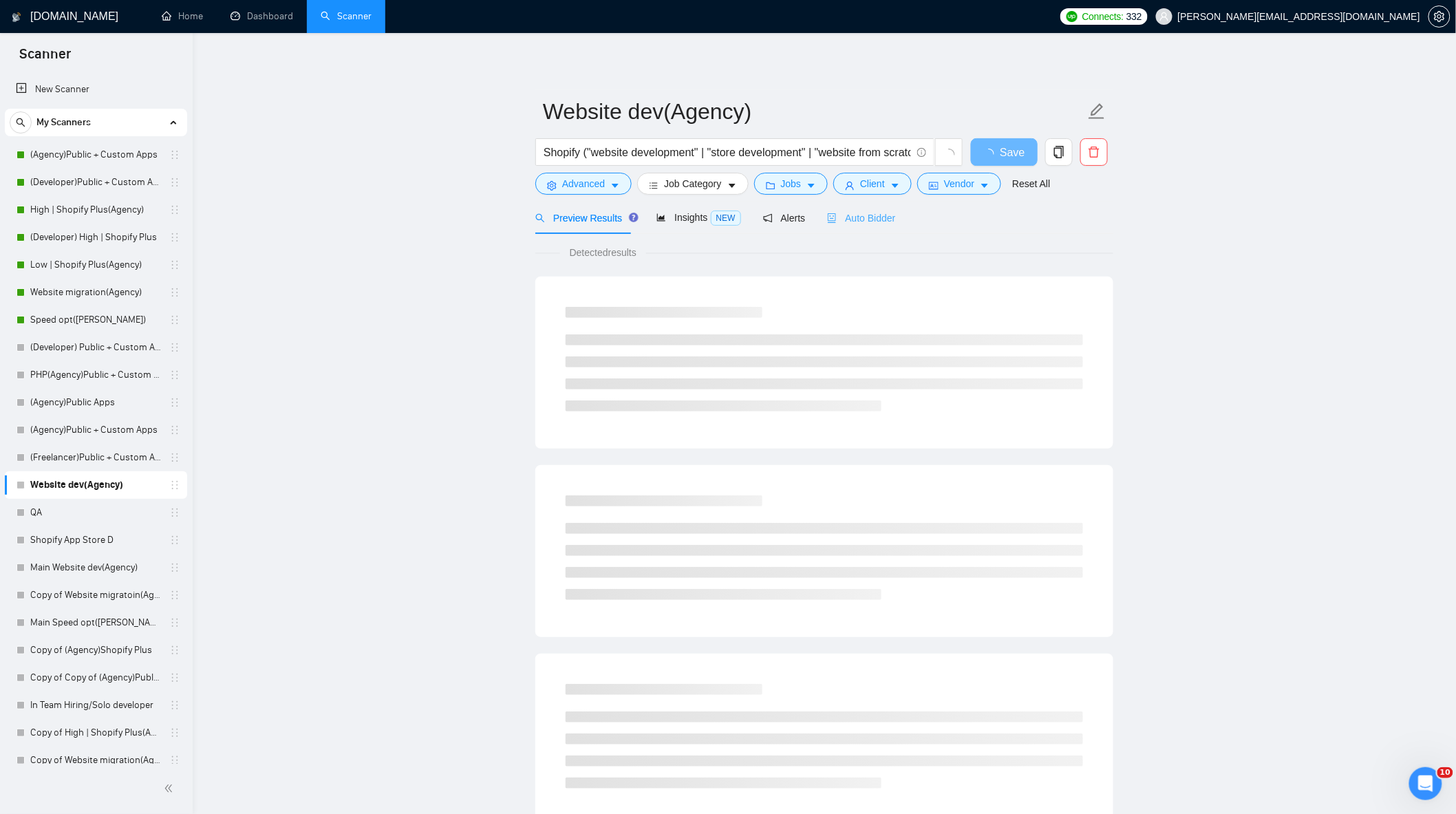
click at [844, 229] on div "Auto Bidder" at bounding box center [861, 218] width 68 height 32
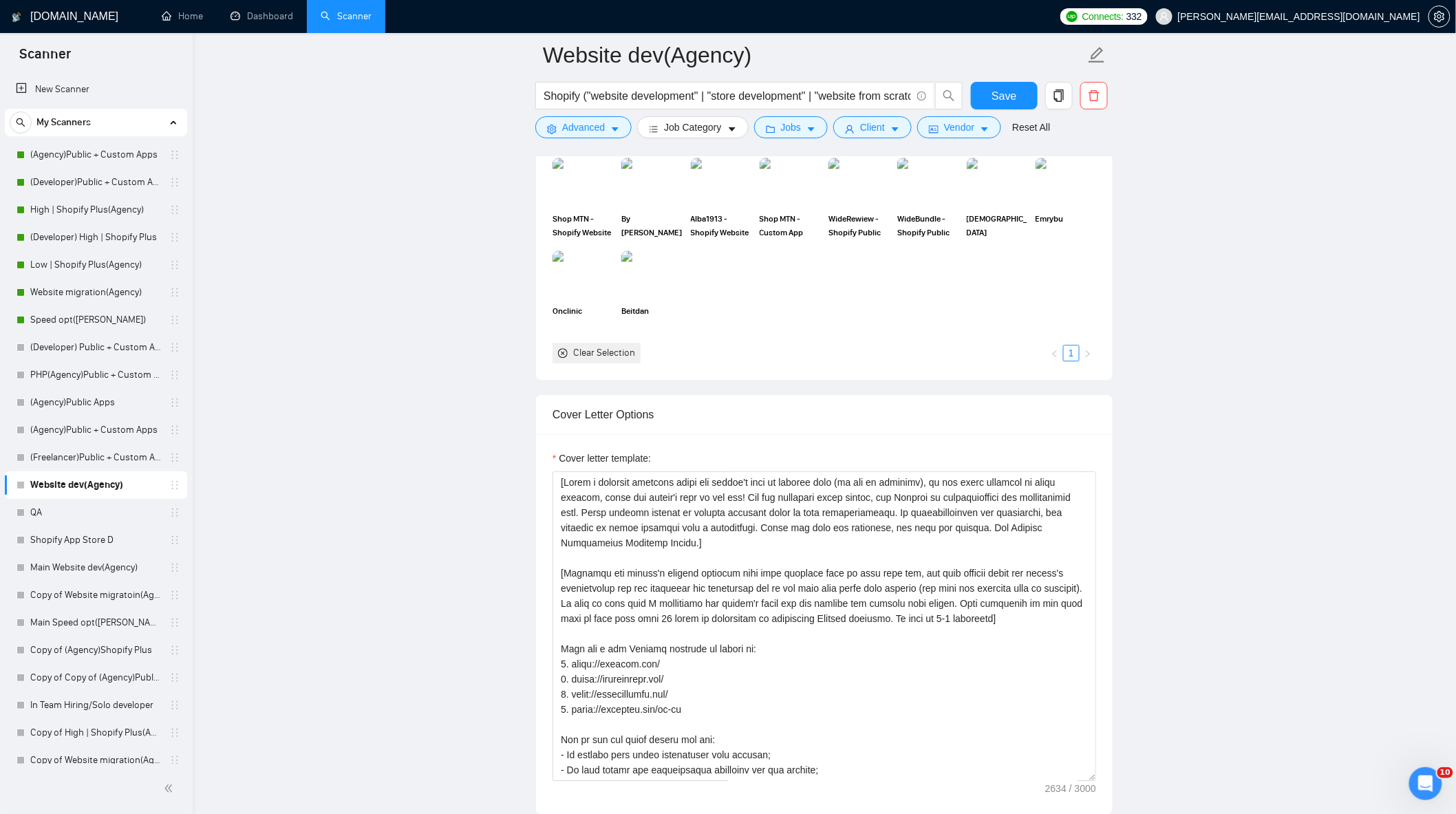
scroll to position [1376, 0]
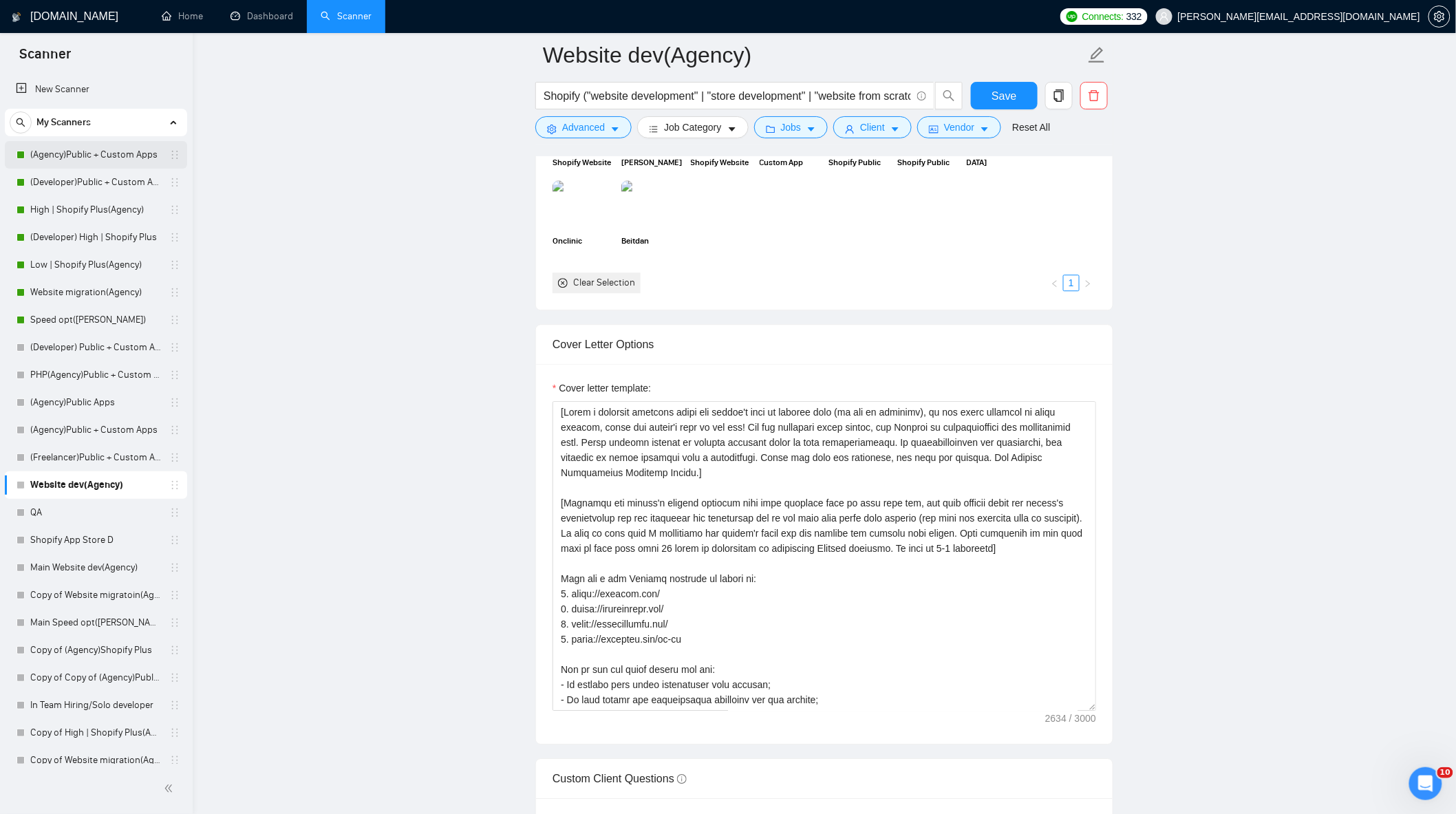
click at [78, 147] on link "(Agency)Public + Custom Apps" at bounding box center [96, 155] width 131 height 27
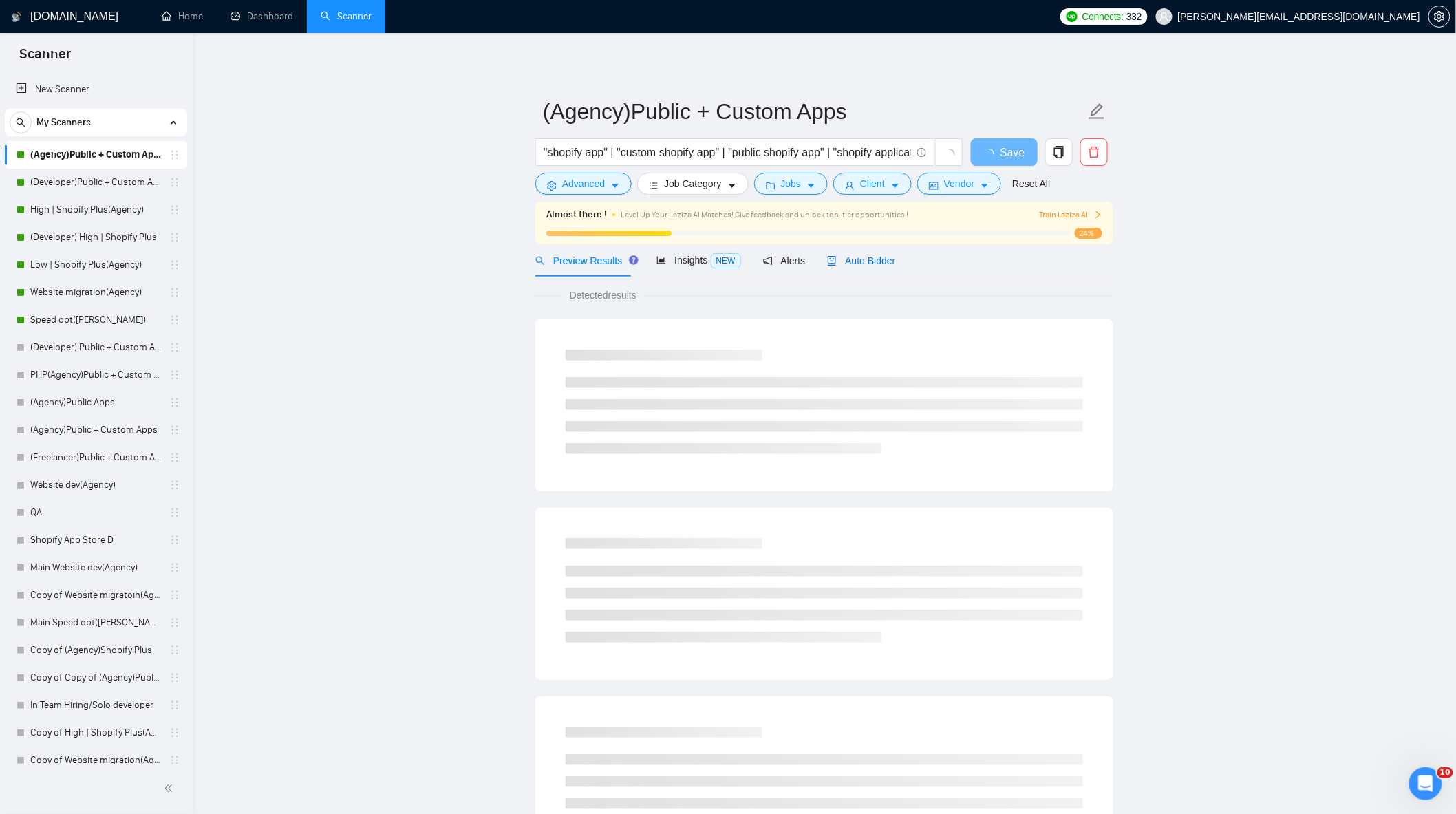
click at [872, 264] on span "Auto Bidder" at bounding box center [861, 260] width 68 height 11
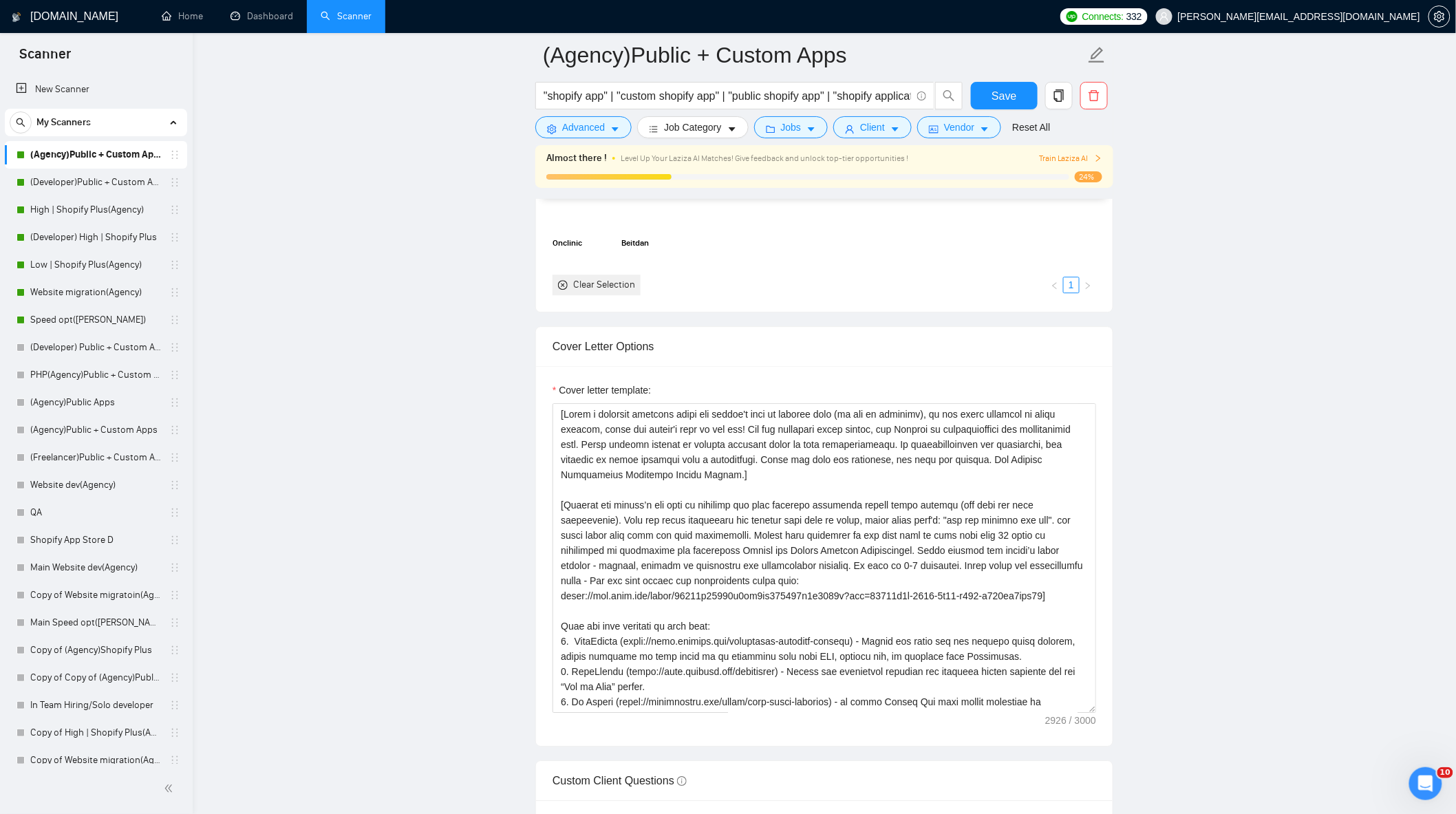
scroll to position [1452, 0]
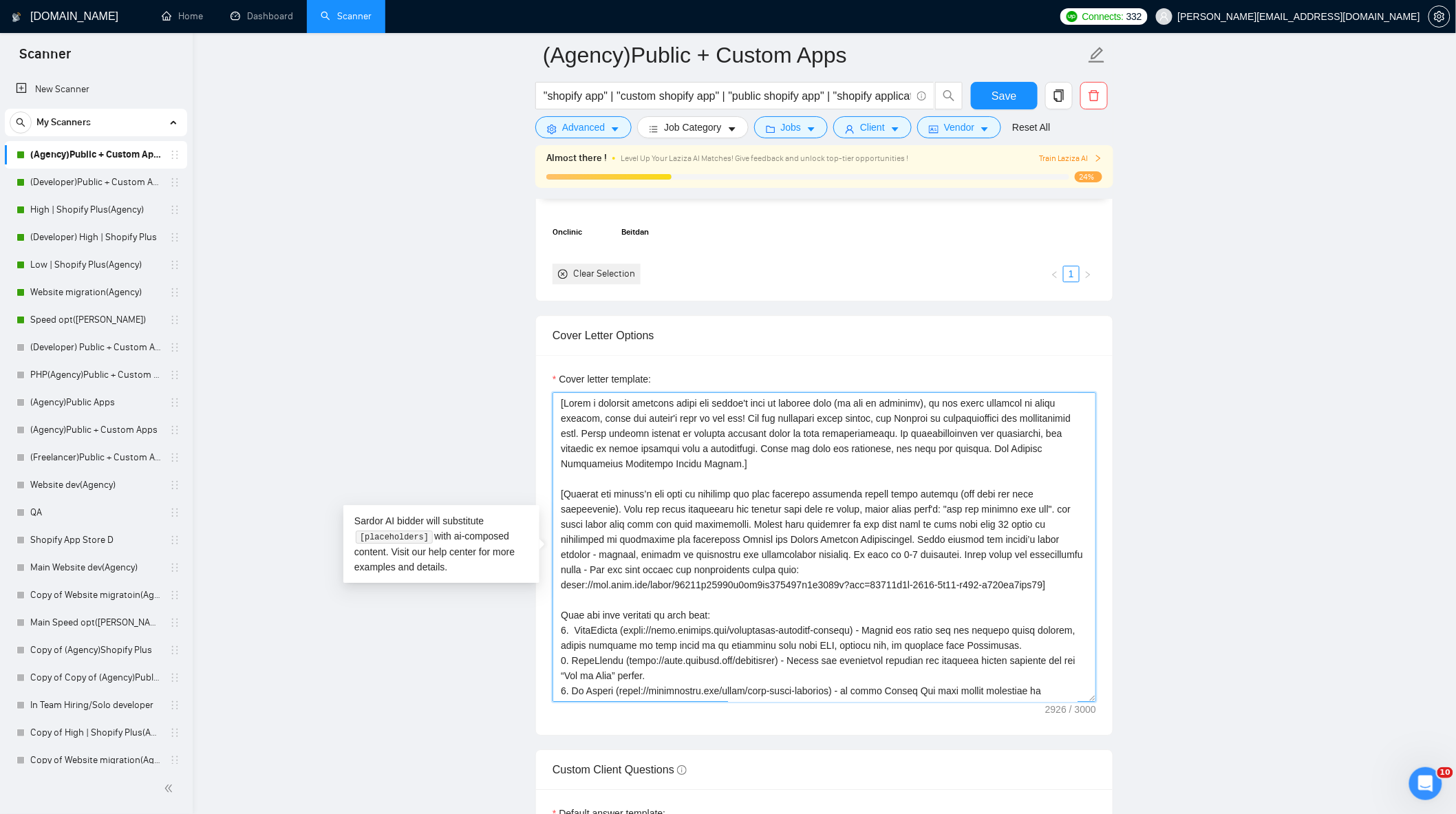
drag, startPoint x: 560, startPoint y: 499, endPoint x: 802, endPoint y: 600, distance: 262.2
click at [802, 600] on textarea "Cover letter template:" at bounding box center [824, 546] width 543 height 309
click at [241, 22] on link "Dashboard" at bounding box center [262, 16] width 63 height 12
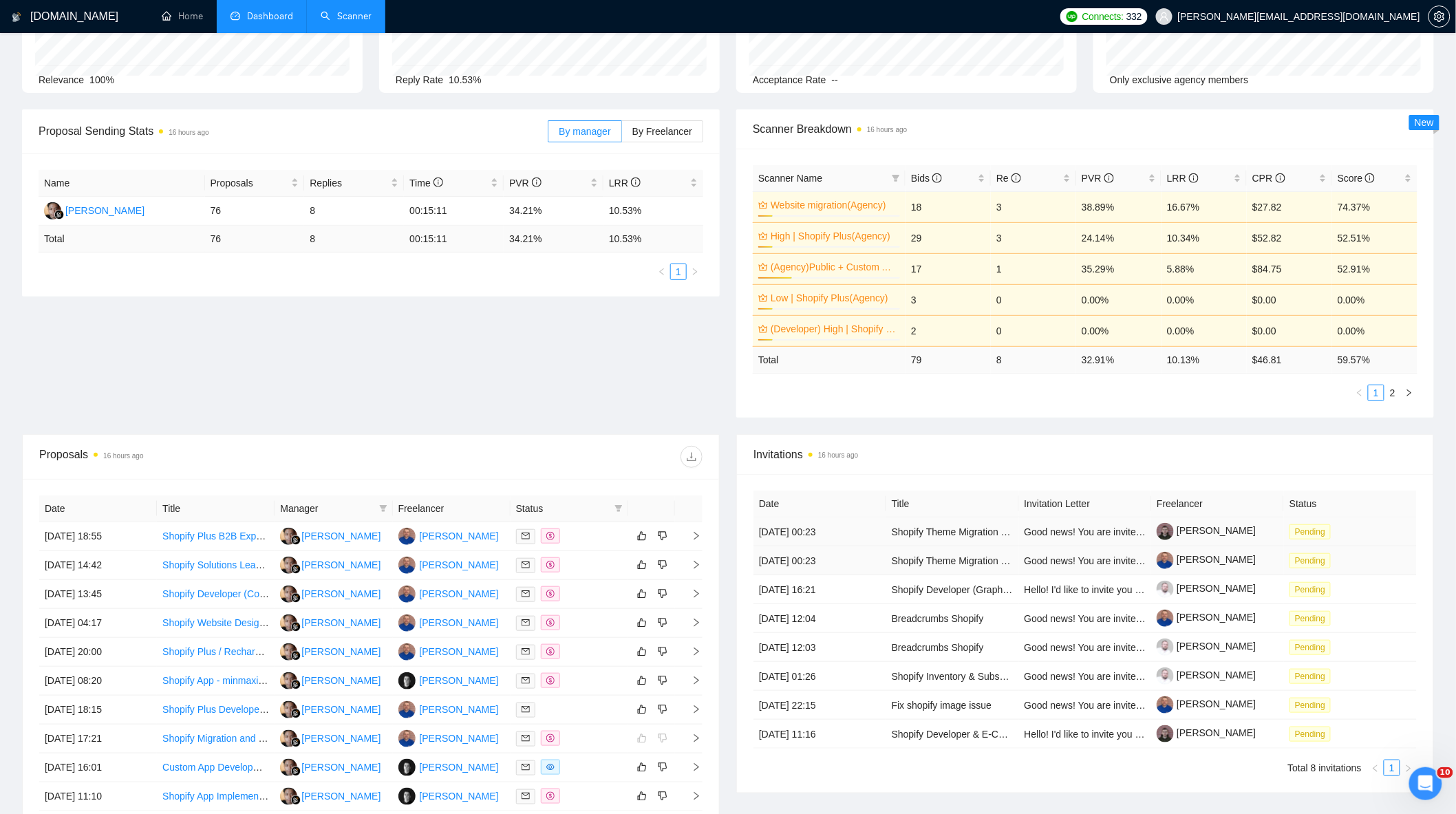
scroll to position [260, 0]
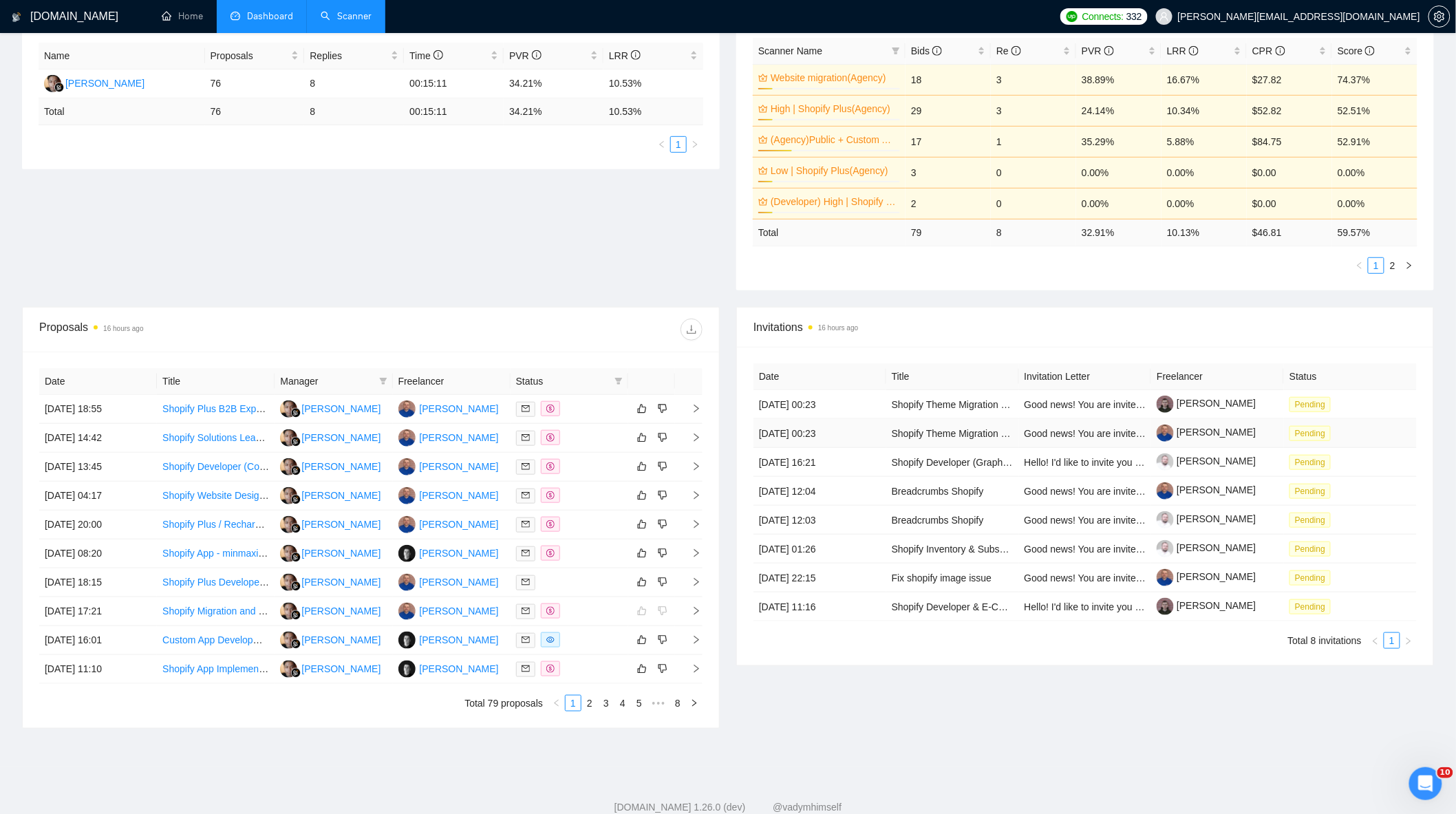
click at [1249, 421] on td "[PERSON_NAME]" at bounding box center [1217, 433] width 133 height 29
click at [1250, 427] on td "[PERSON_NAME]" at bounding box center [1217, 433] width 133 height 29
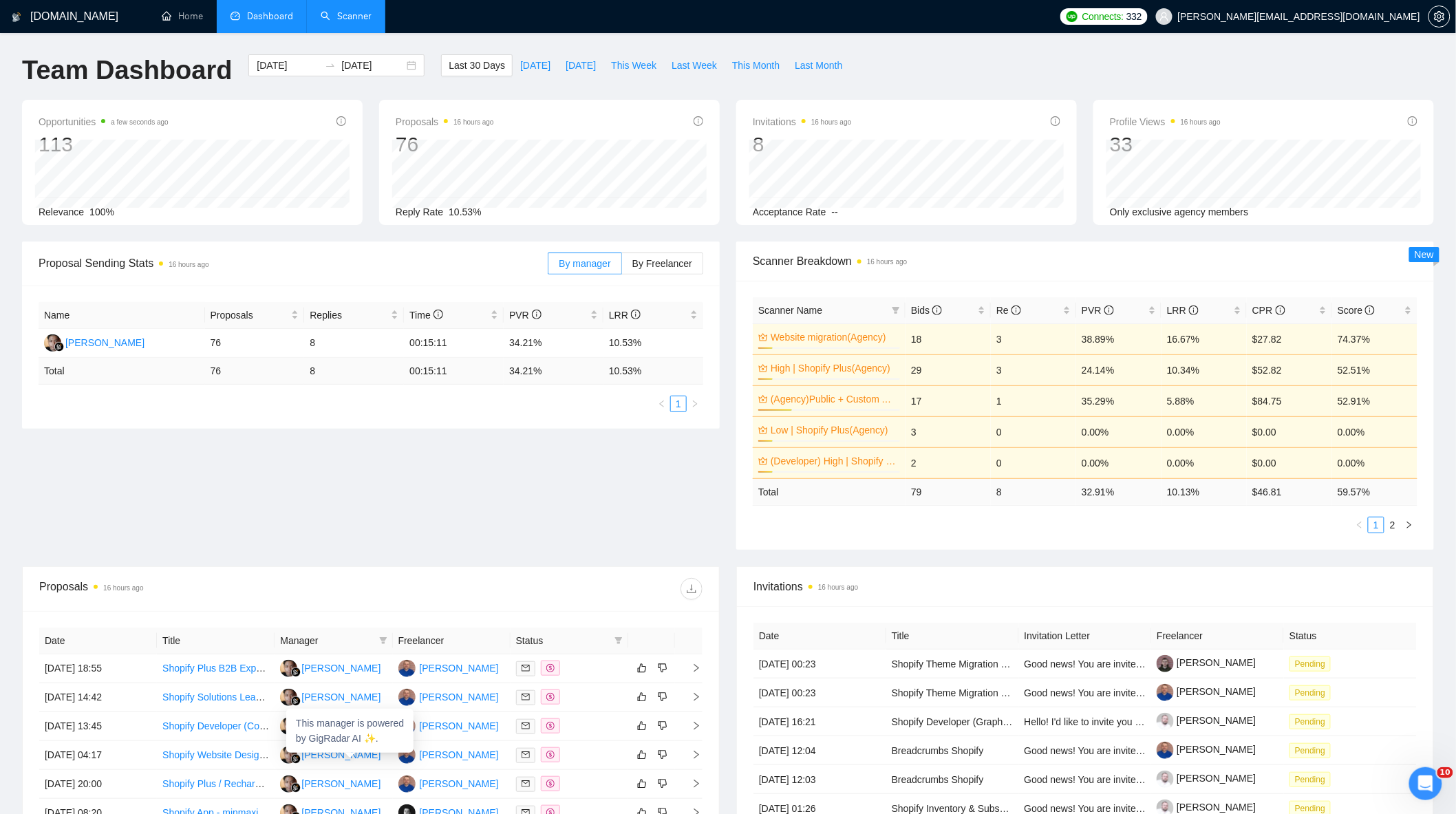
scroll to position [0, 0]
click at [647, 272] on label "By Freelancer" at bounding box center [663, 264] width 82 height 22
click at [622, 268] on input "By Freelancer" at bounding box center [622, 268] width 0 height 0
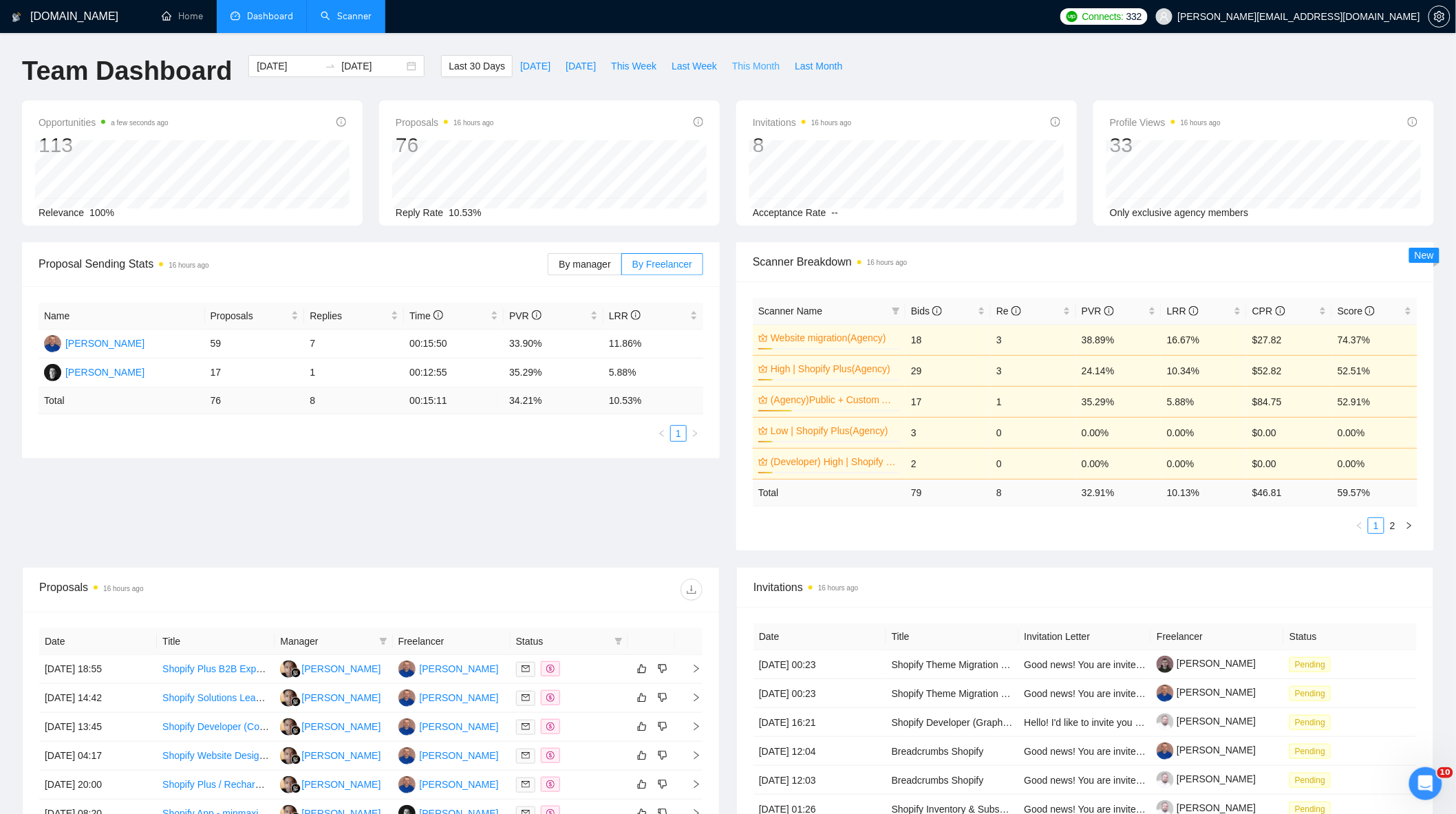
click at [743, 66] on span "This Month" at bounding box center [756, 66] width 48 height 15
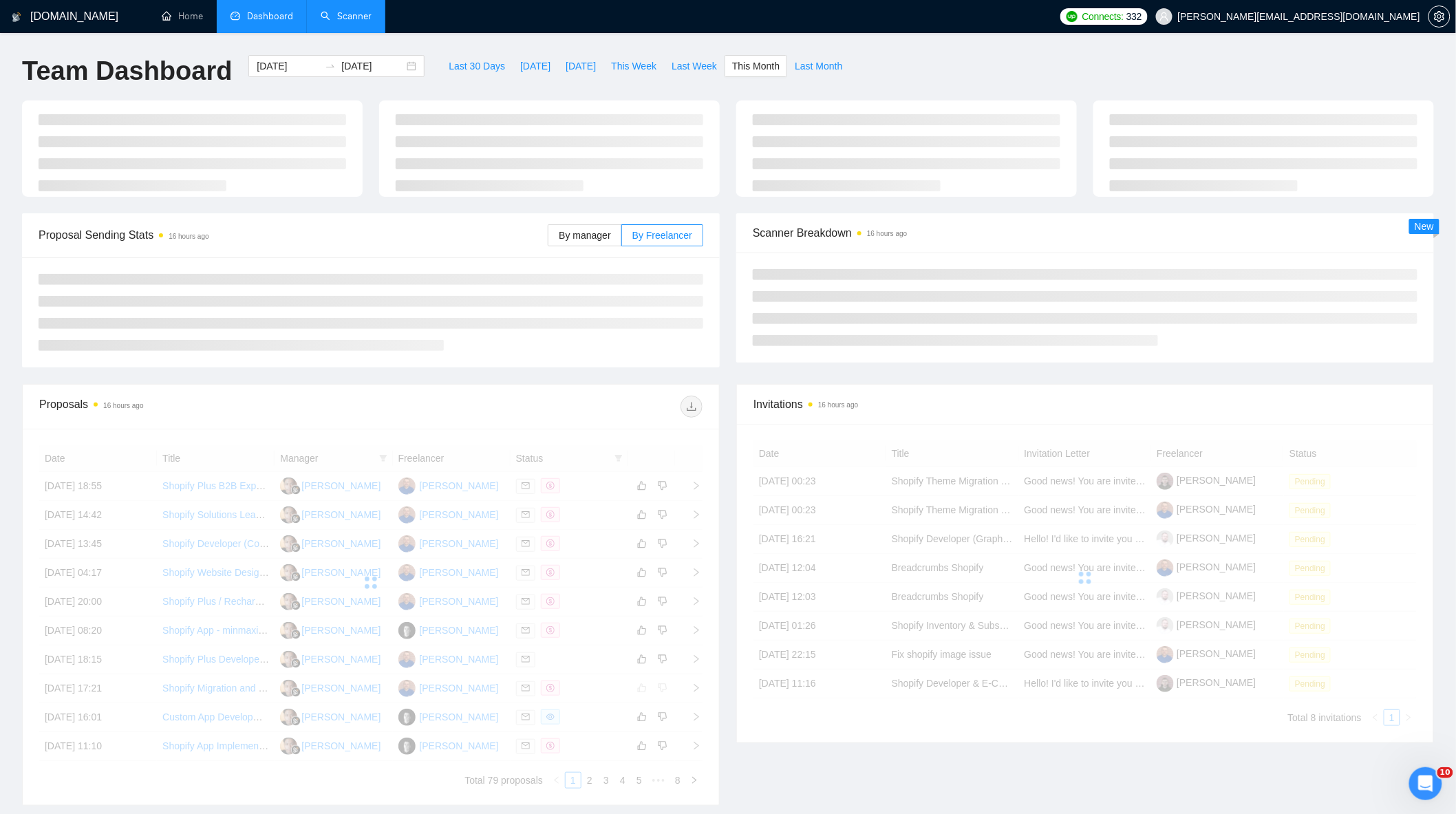
type input "[DATE]"
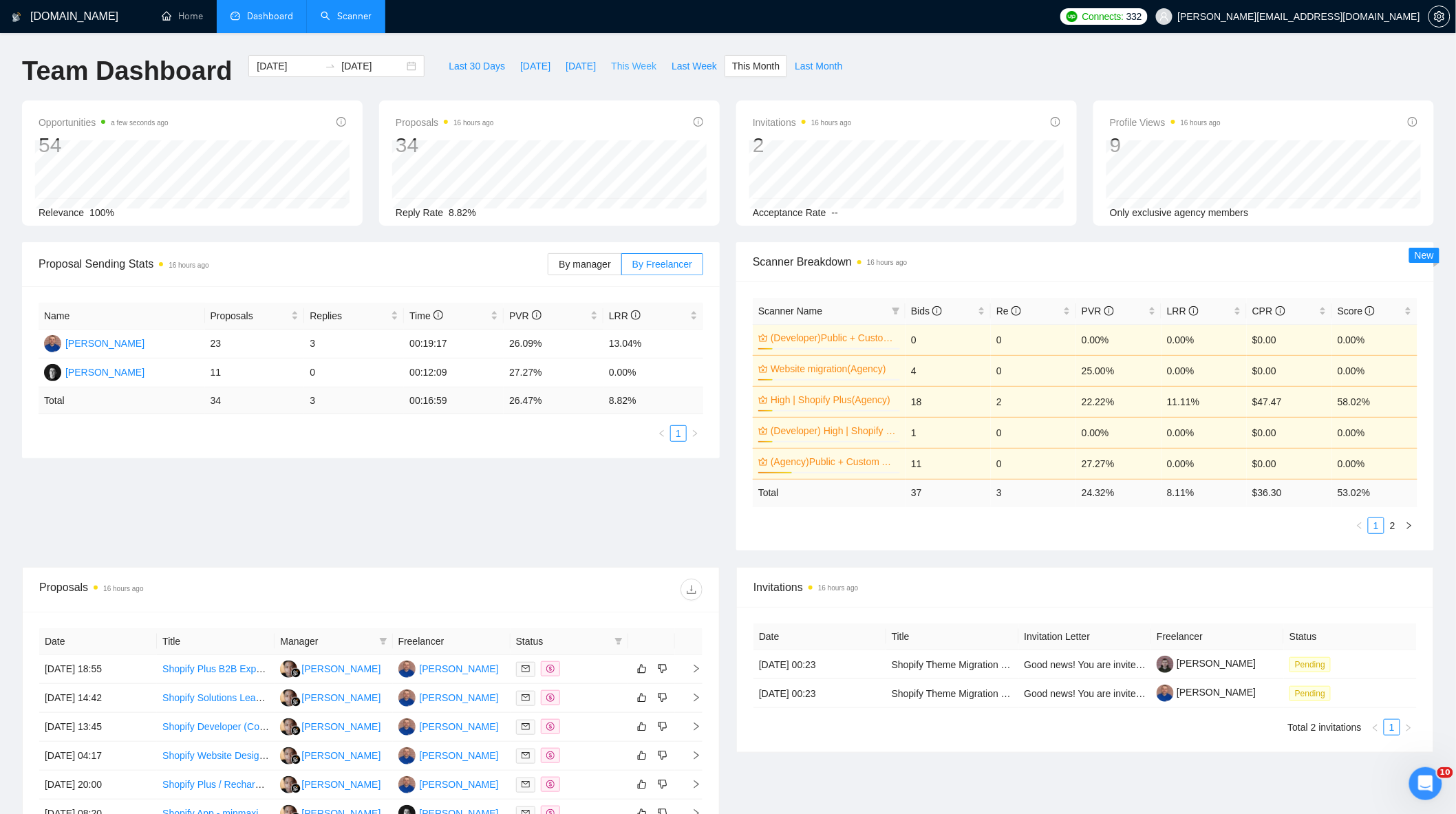
click at [634, 71] on span "This Week" at bounding box center [633, 66] width 45 height 15
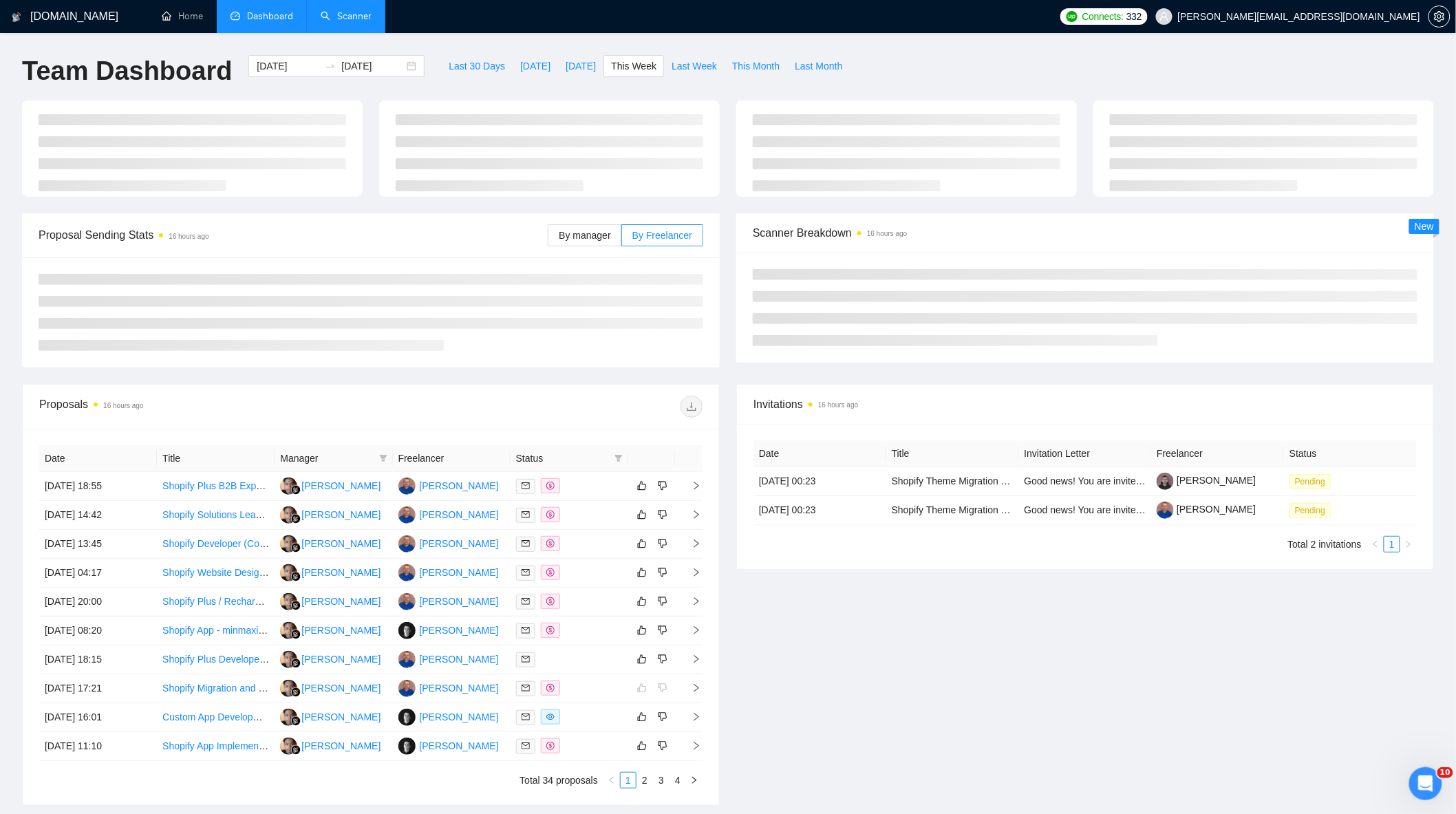
type input "[DATE]"
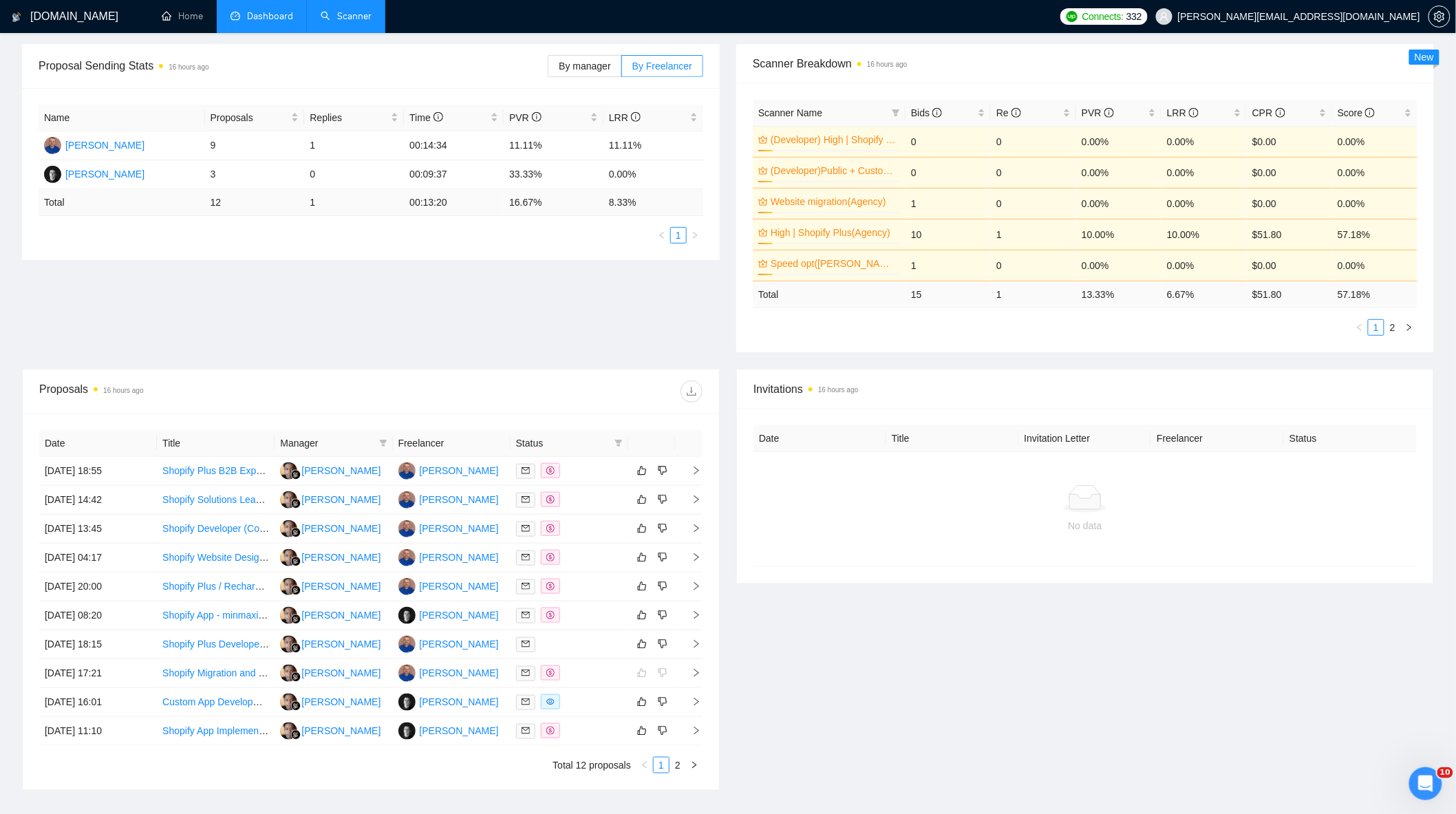
scroll to position [302, 0]
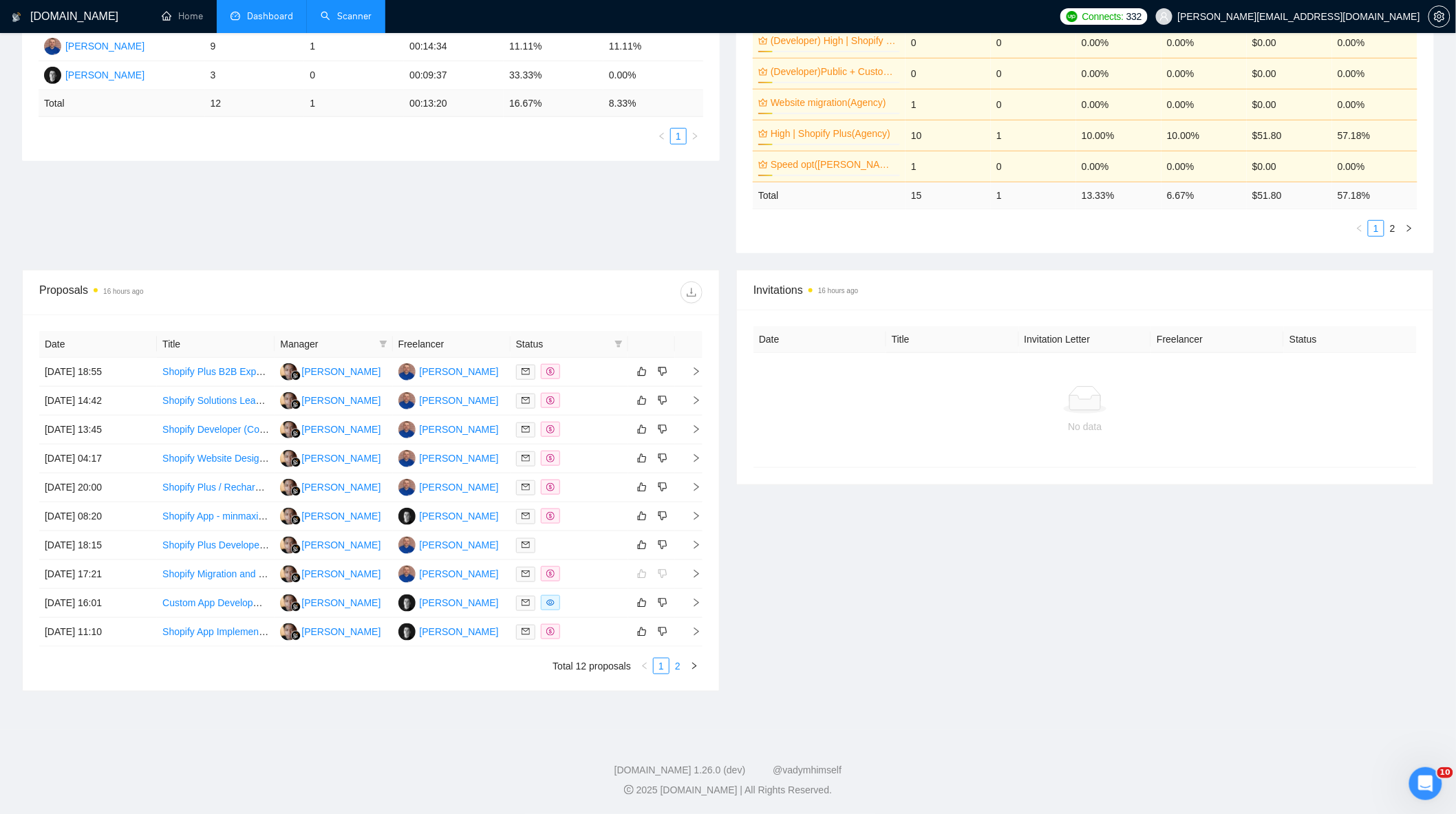
click at [671, 670] on link "2" at bounding box center [677, 666] width 15 height 15
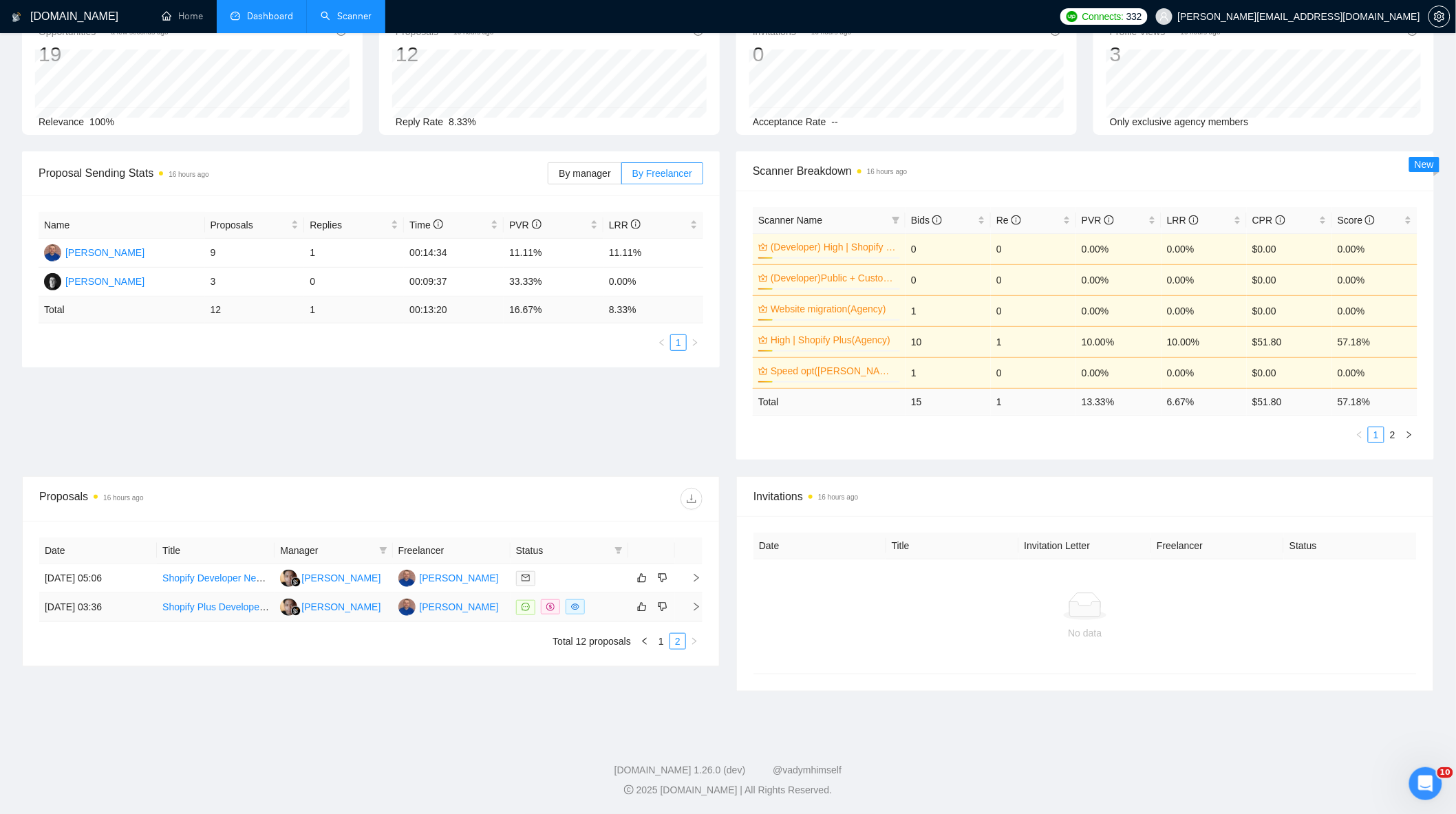
scroll to position [91, 0]
click at [657, 644] on link "1" at bounding box center [661, 642] width 15 height 15
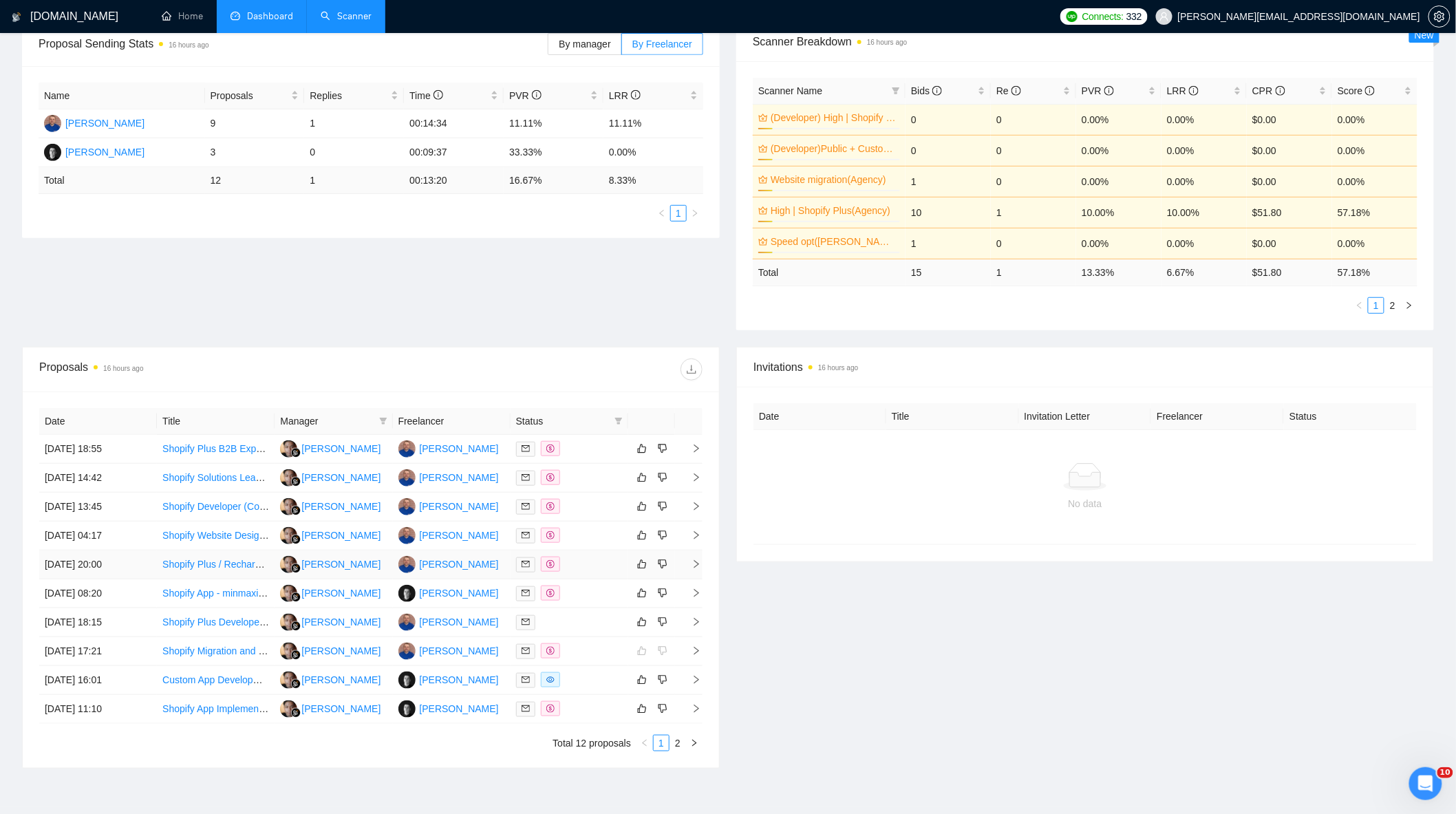
scroll to position [302, 0]
